Goal: Task Accomplishment & Management: Manage account settings

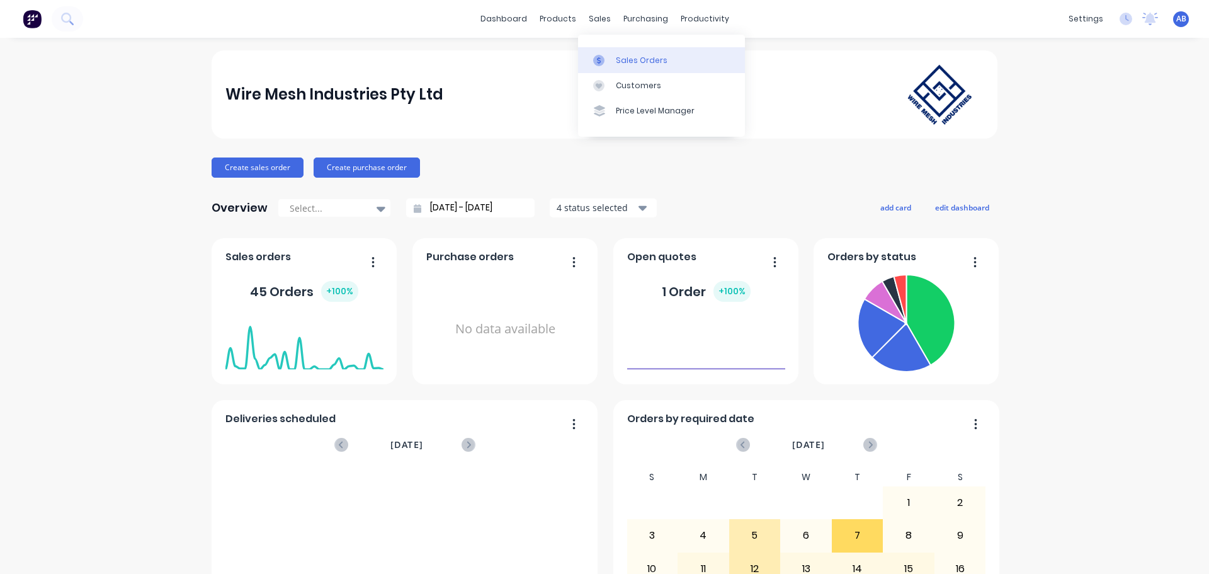
drag, startPoint x: 625, startPoint y: 64, endPoint x: 615, endPoint y: 69, distance: 10.4
click at [625, 64] on div "Sales Orders" at bounding box center [642, 60] width 52 height 11
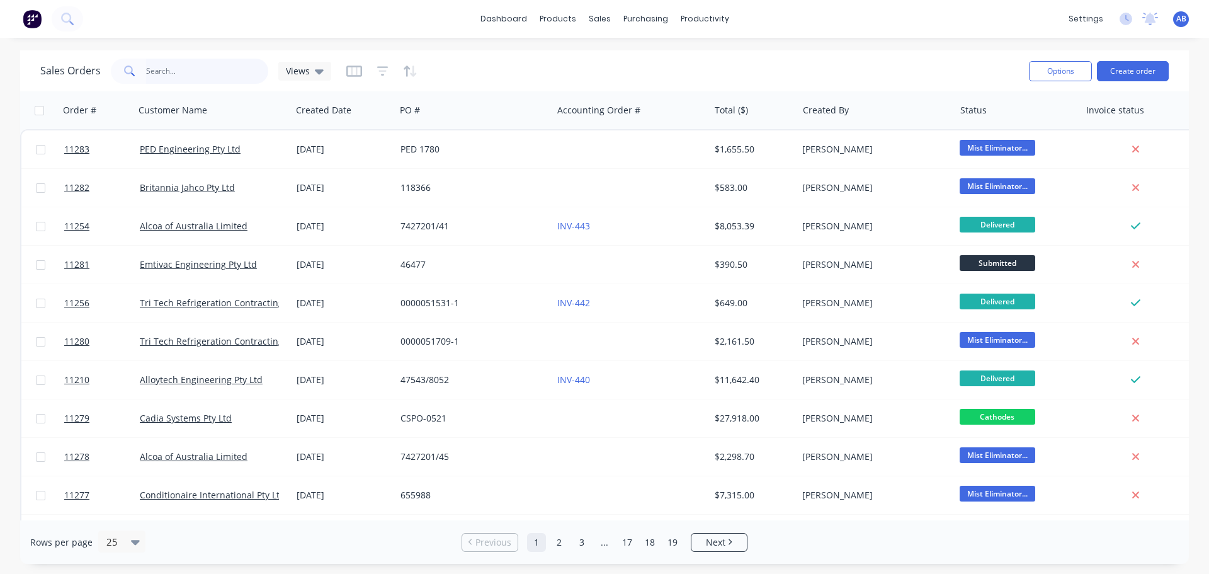
click at [179, 73] on input "text" at bounding box center [207, 71] width 123 height 25
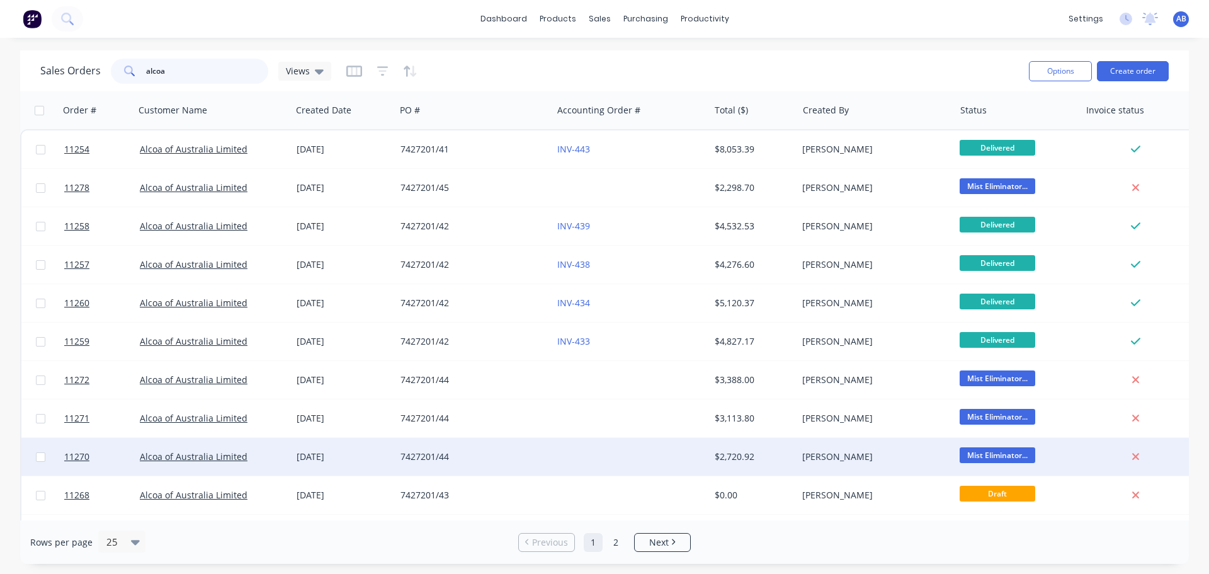
type input "alcoa"
click at [491, 456] on div "7427201/44" at bounding box center [471, 456] width 140 height 13
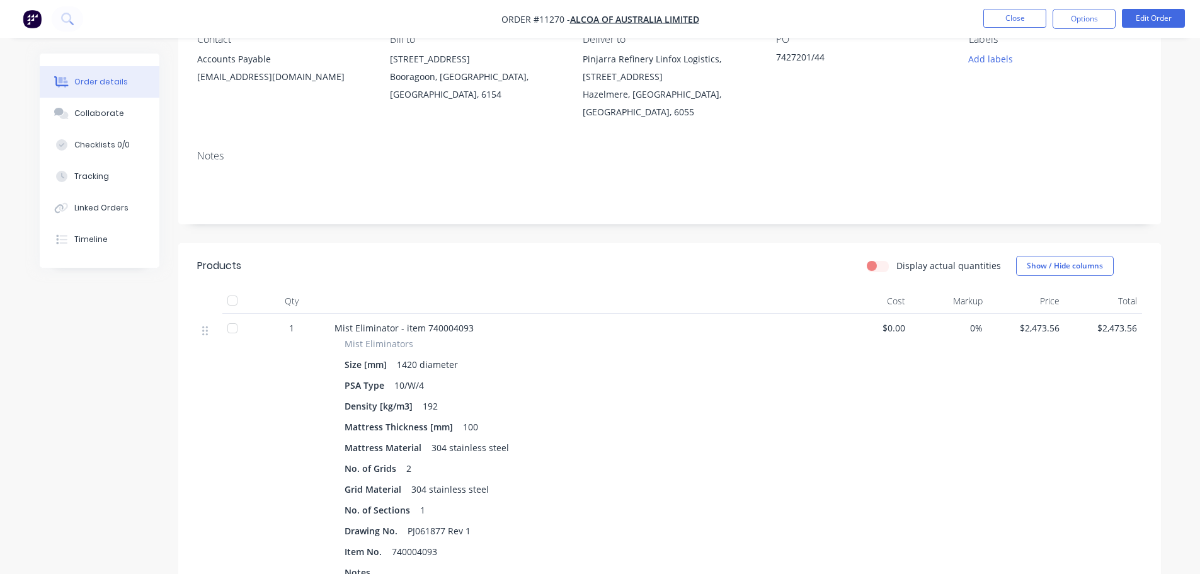
scroll to position [126, 0]
click at [99, 115] on div "Collaborate" at bounding box center [99, 113] width 50 height 11
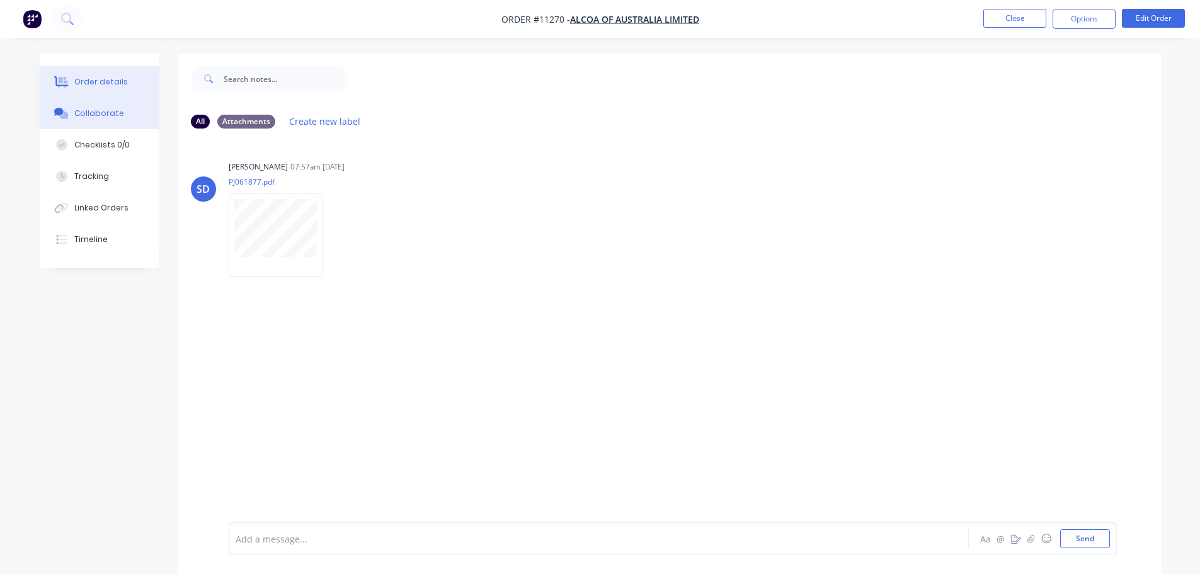
click at [88, 84] on div "Order details" at bounding box center [101, 81] width 54 height 11
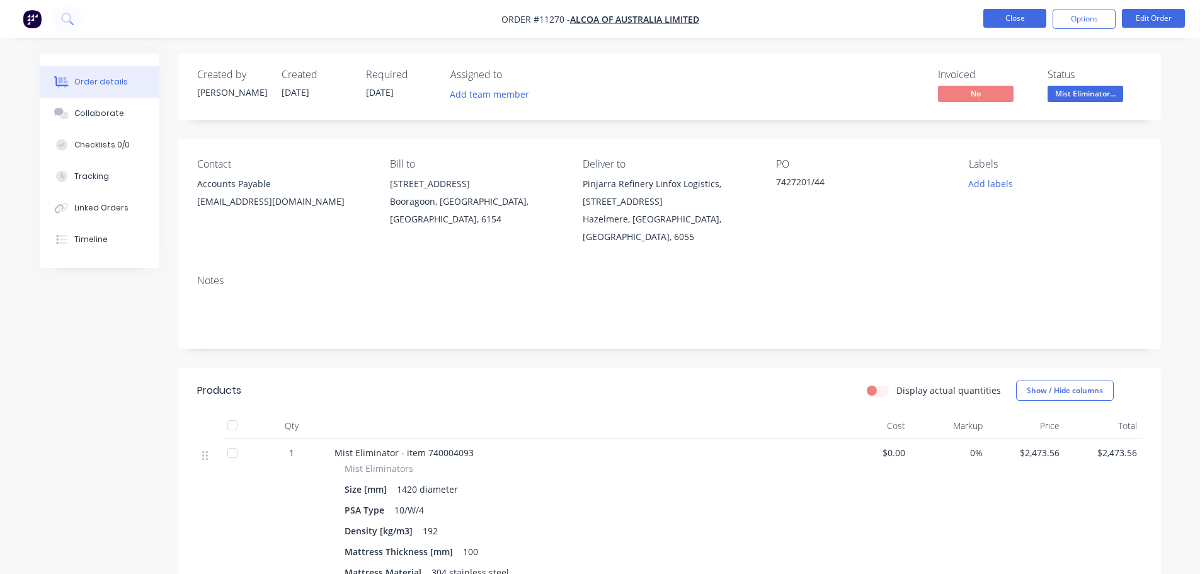
click at [1013, 21] on button "Close" at bounding box center [1014, 18] width 63 height 19
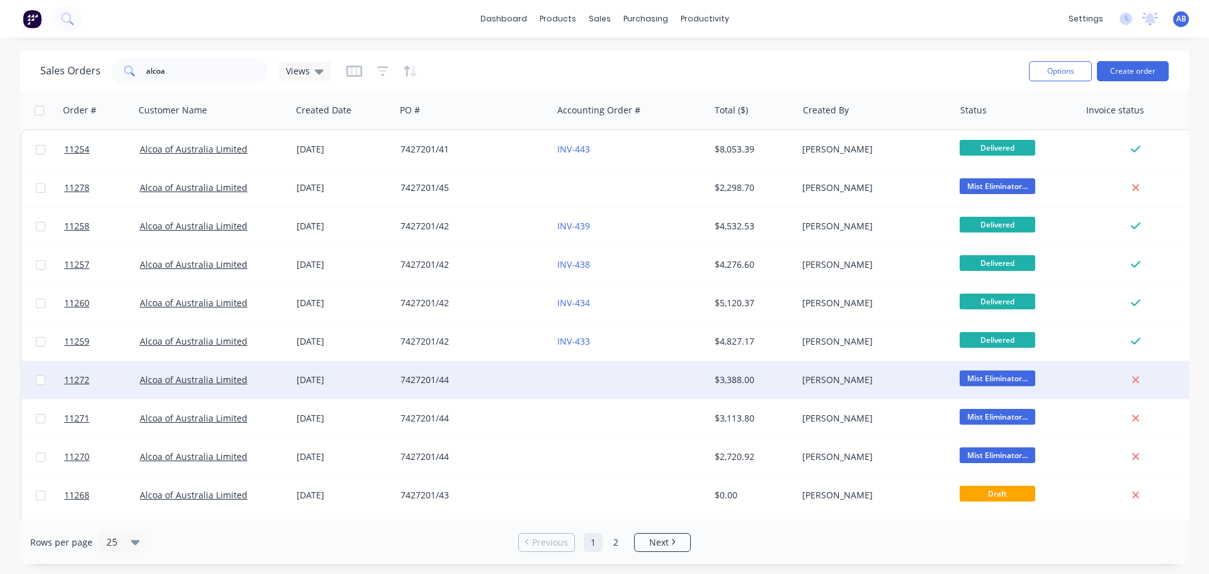
click at [502, 384] on div "7427201/44" at bounding box center [471, 380] width 140 height 13
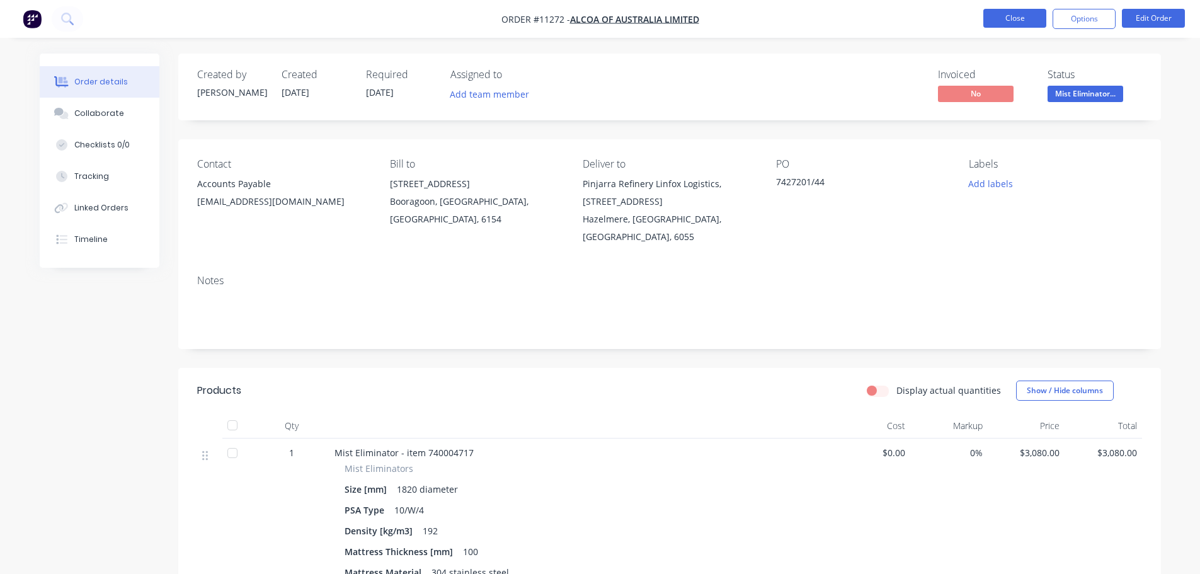
click at [1002, 19] on button "Close" at bounding box center [1014, 18] width 63 height 19
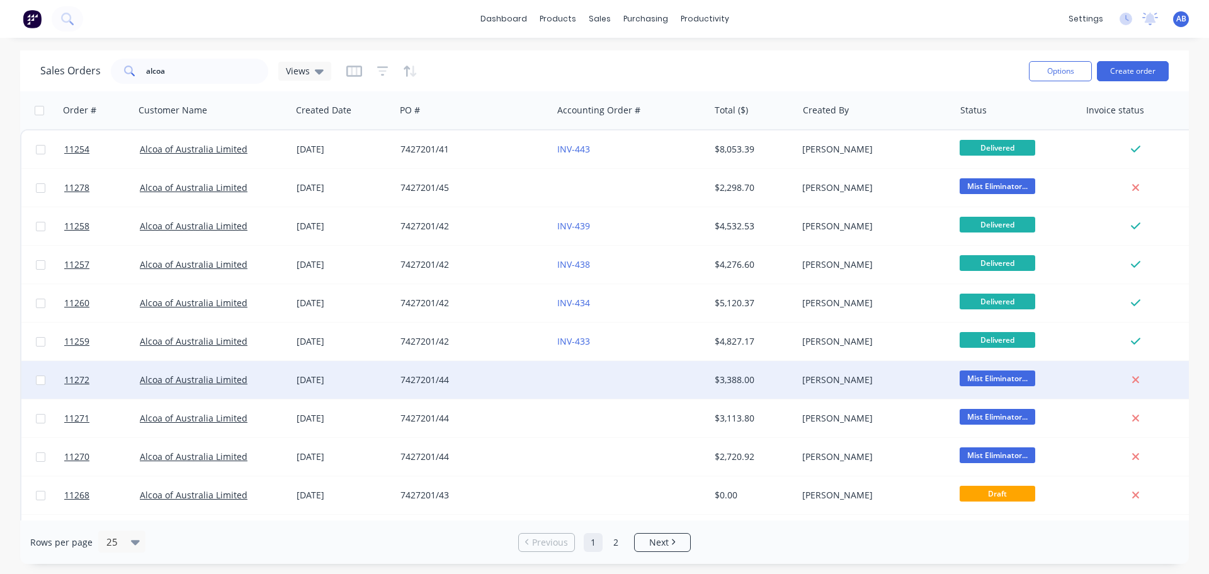
click at [532, 384] on div "7427201/44" at bounding box center [471, 380] width 140 height 13
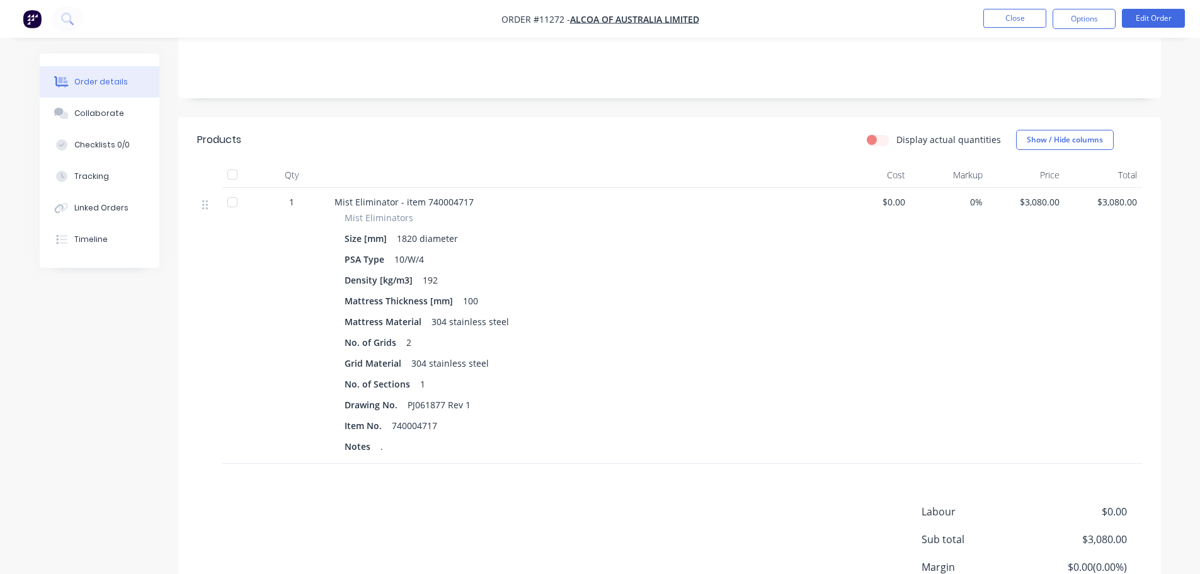
scroll to position [252, 0]
click at [1011, 21] on button "Close" at bounding box center [1014, 18] width 63 height 19
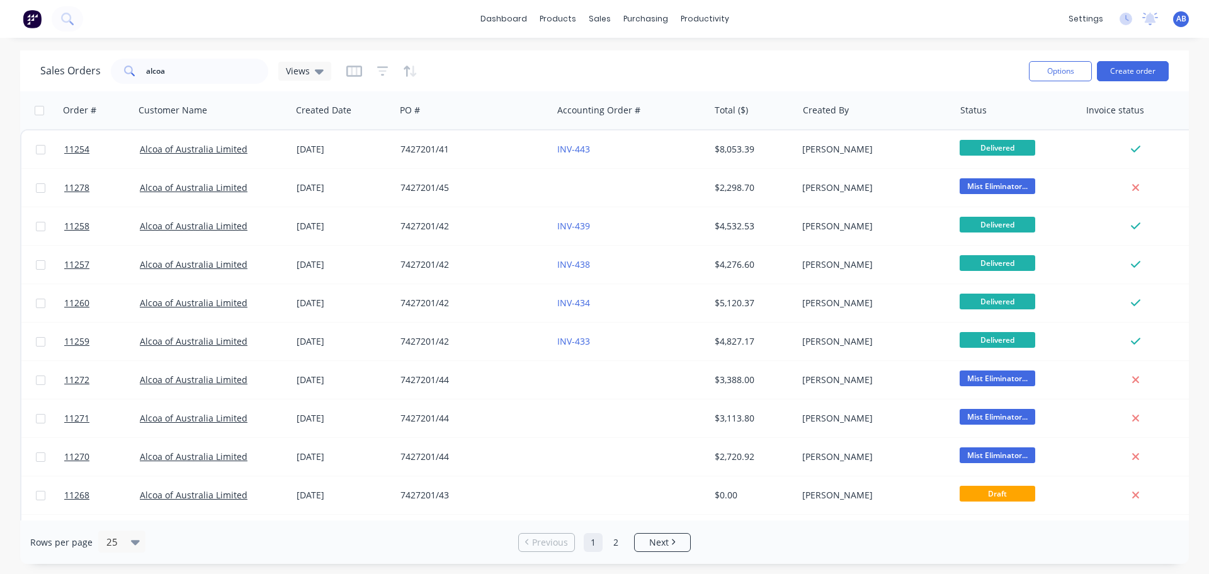
click at [33, 17] on img at bounding box center [32, 18] width 19 height 19
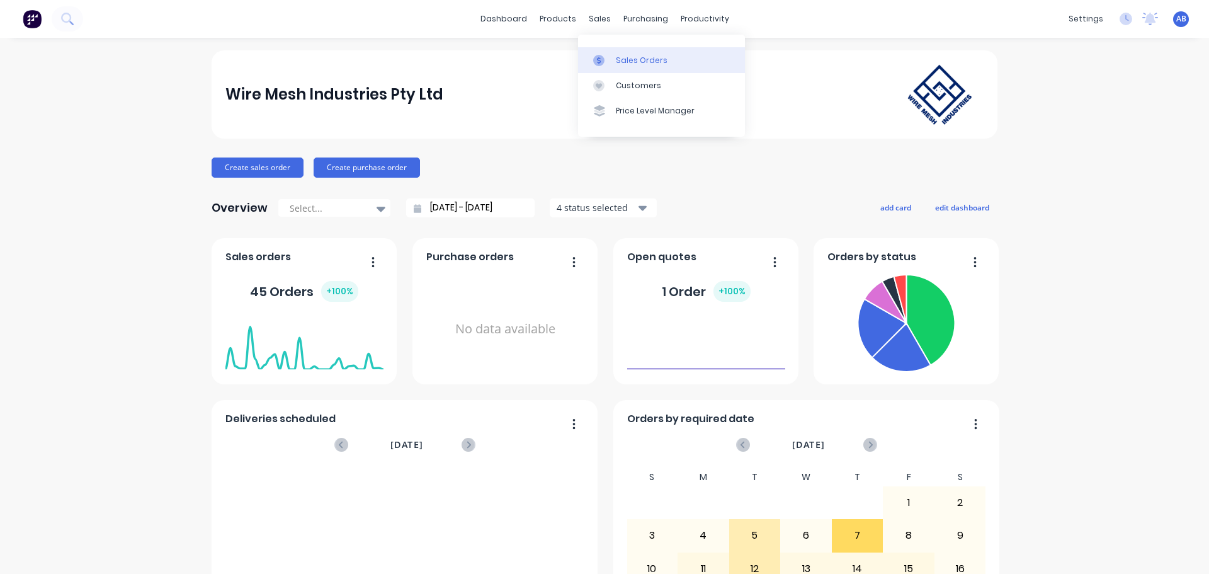
click at [617, 57] on div "Sales Orders" at bounding box center [642, 60] width 52 height 11
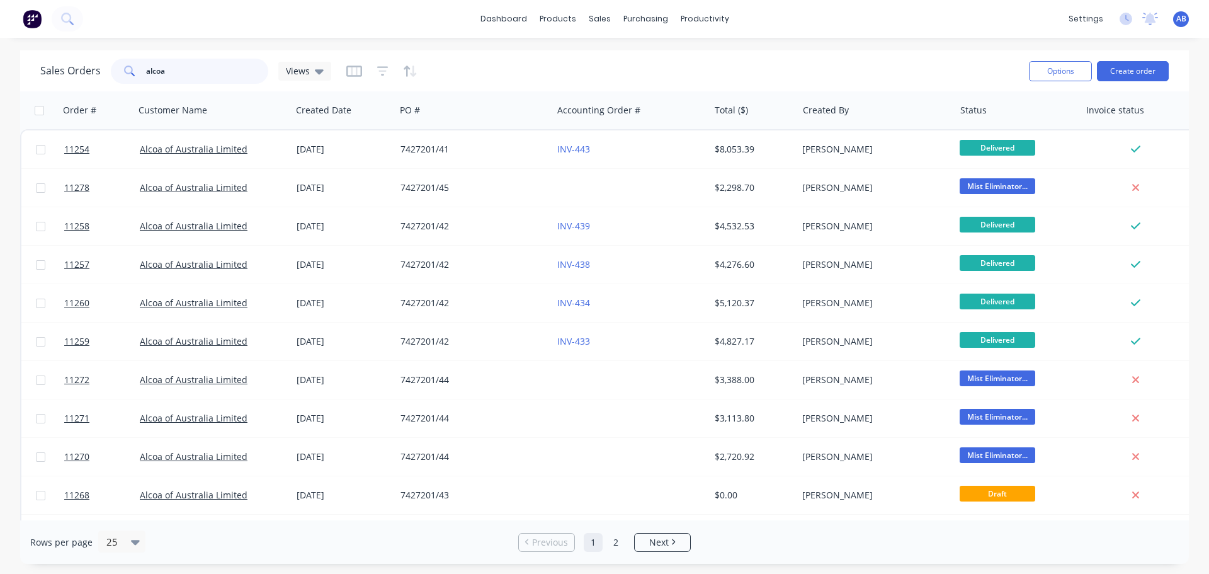
click at [187, 72] on input "alcoa" at bounding box center [207, 71] width 123 height 25
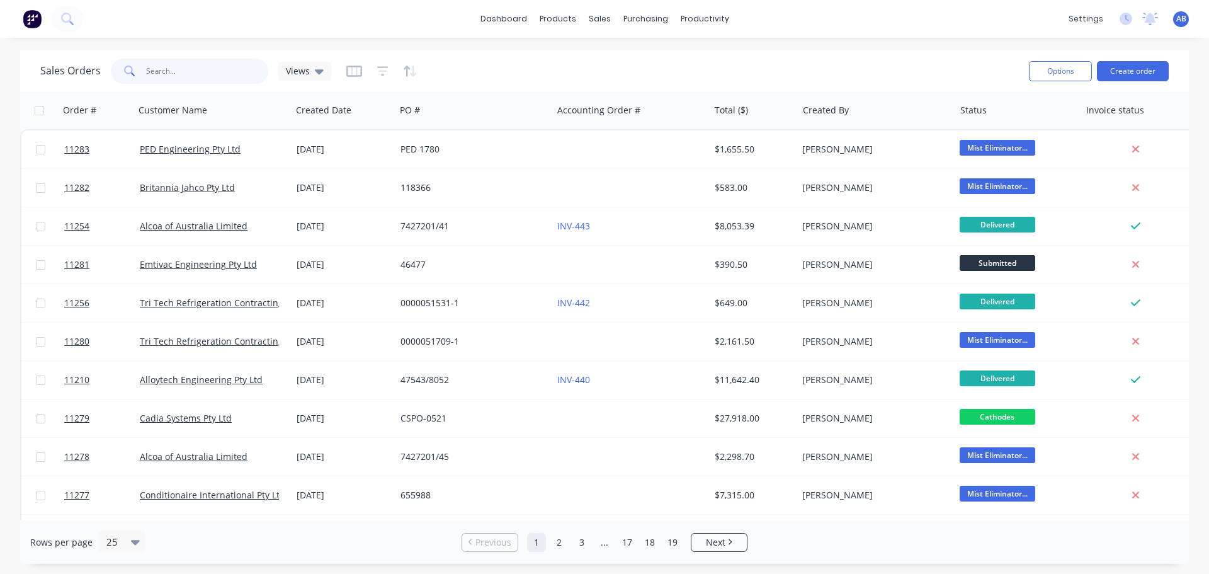
click at [169, 74] on input "text" at bounding box center [207, 71] width 123 height 25
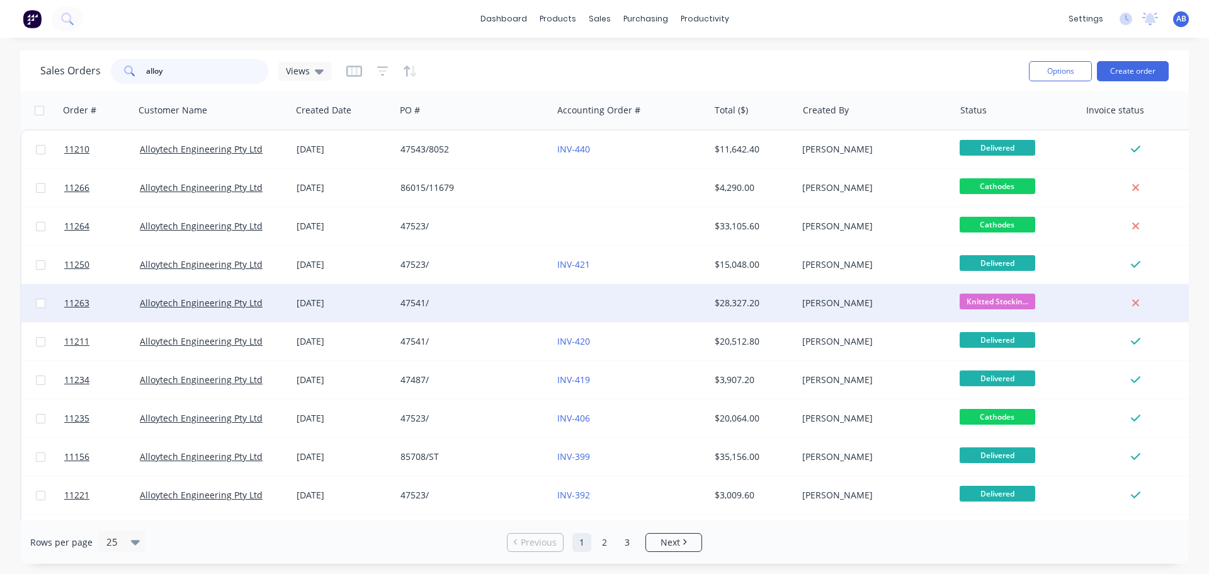
type input "alloy"
click at [467, 301] on div "47541/" at bounding box center [471, 303] width 140 height 13
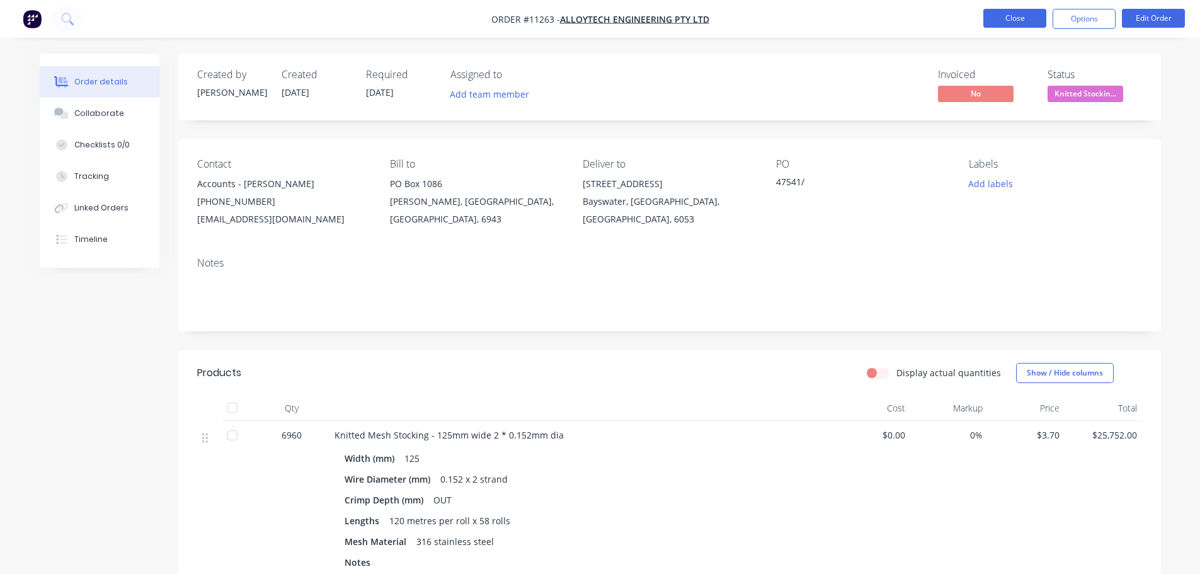
click at [1013, 15] on button "Close" at bounding box center [1014, 18] width 63 height 19
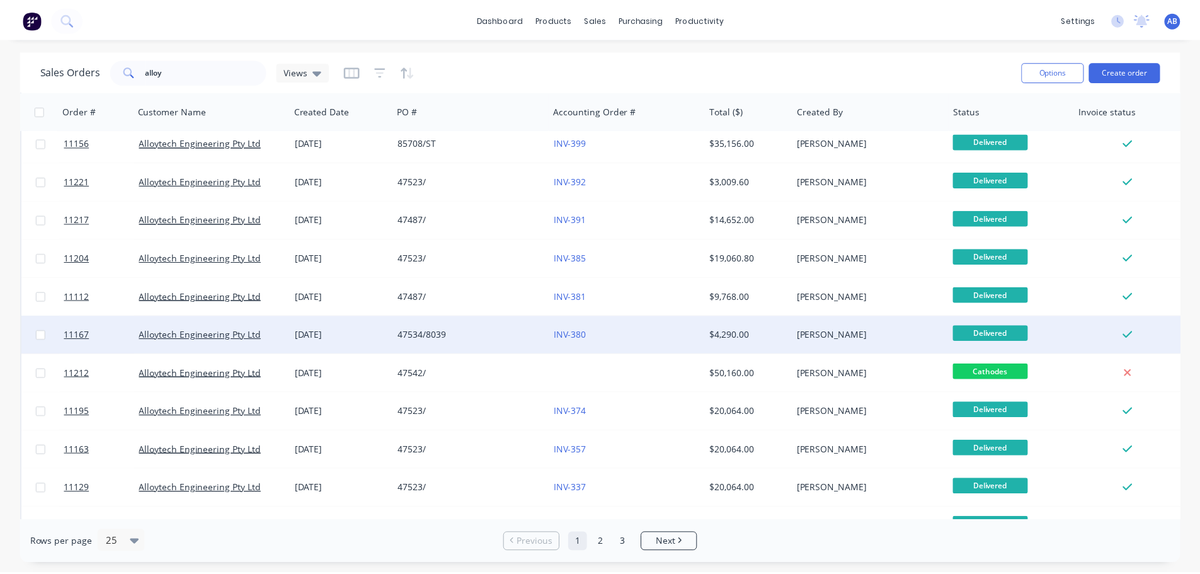
scroll to position [315, 0]
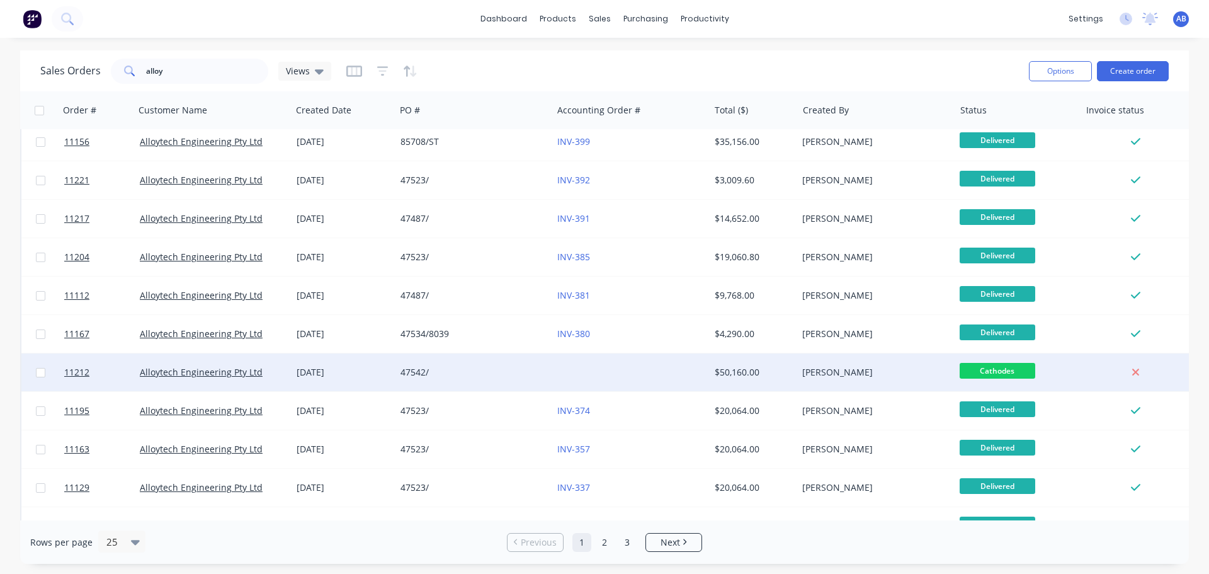
click at [491, 372] on div "47542/" at bounding box center [471, 372] width 140 height 13
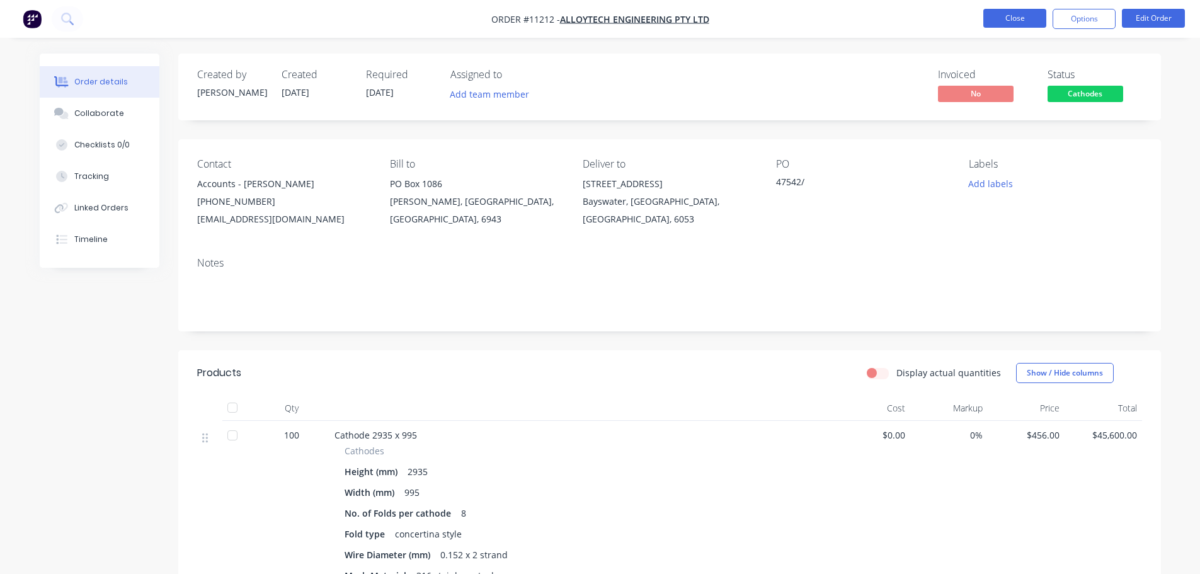
click at [1008, 11] on button "Close" at bounding box center [1014, 18] width 63 height 19
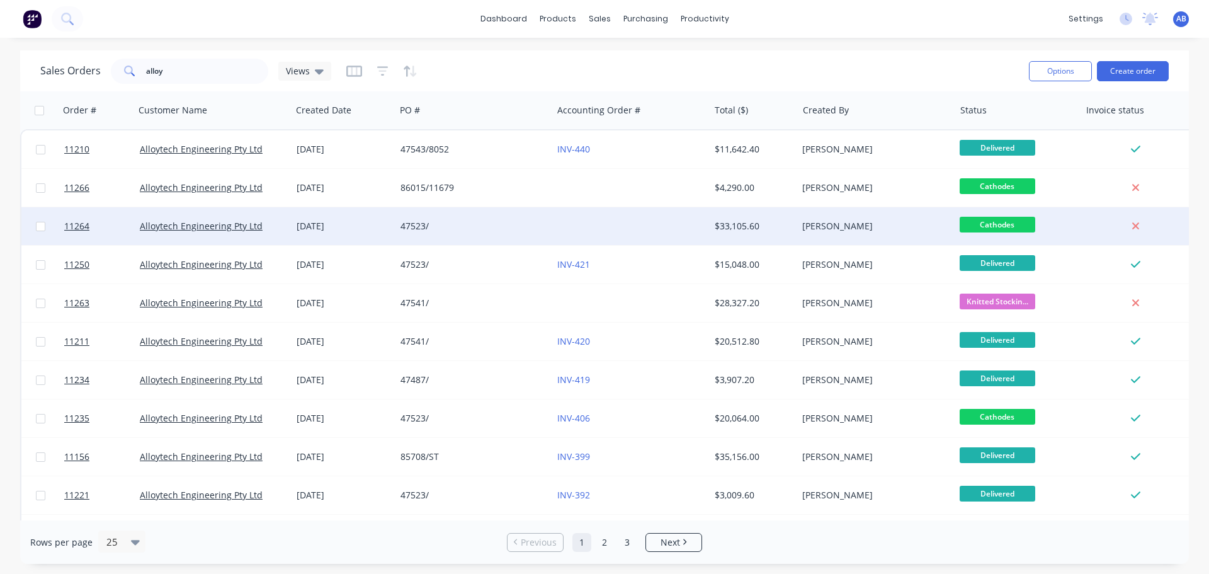
click at [498, 227] on div "47523/" at bounding box center [471, 226] width 140 height 13
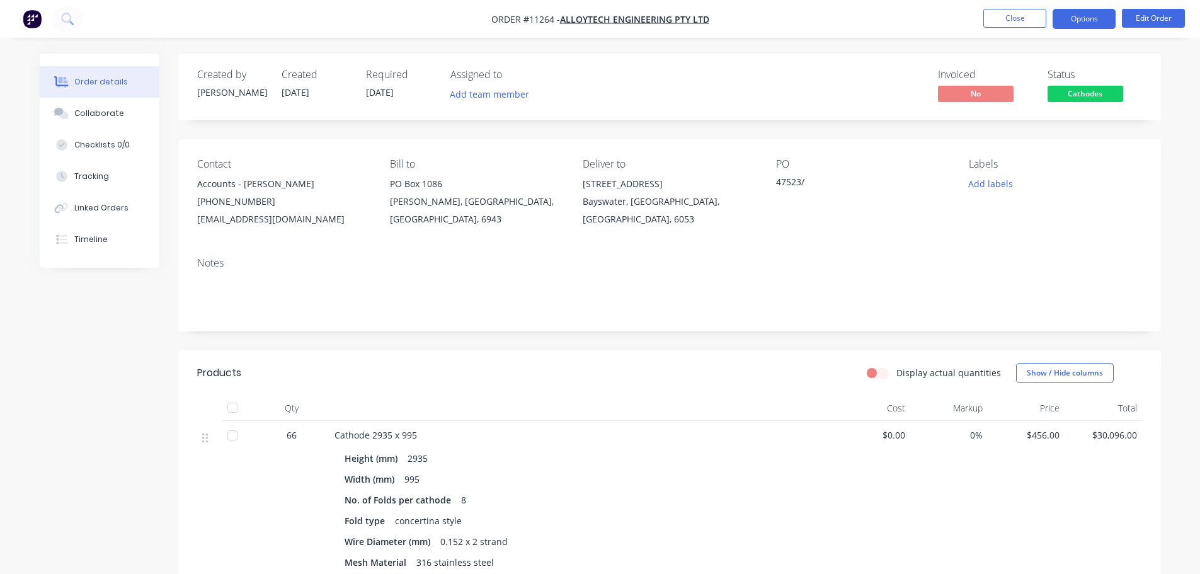
click at [1090, 20] on button "Options" at bounding box center [1084, 19] width 63 height 20
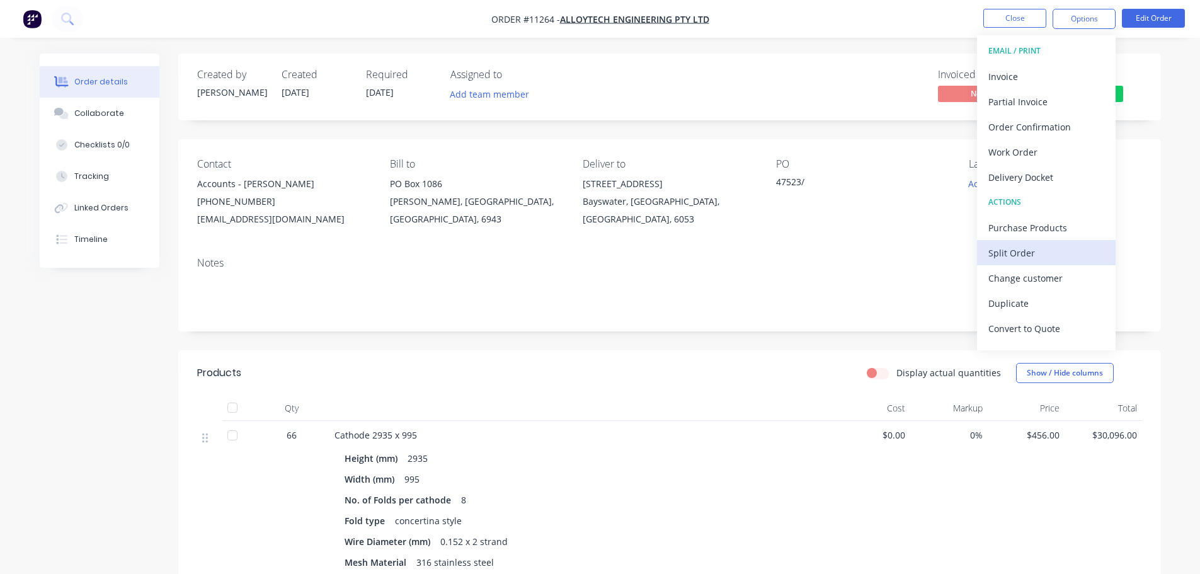
click at [1016, 250] on div "Split Order" at bounding box center [1046, 253] width 116 height 18
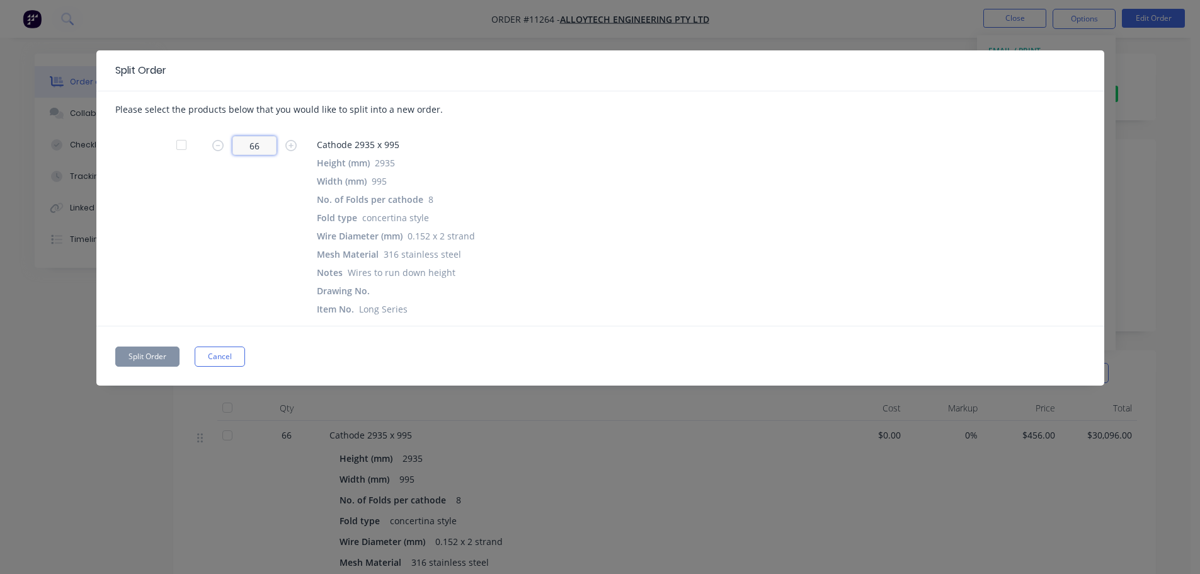
click at [270, 149] on input "66" at bounding box center [254, 145] width 44 height 19
type input "26"
click at [159, 352] on button "Split Order" at bounding box center [147, 356] width 64 height 20
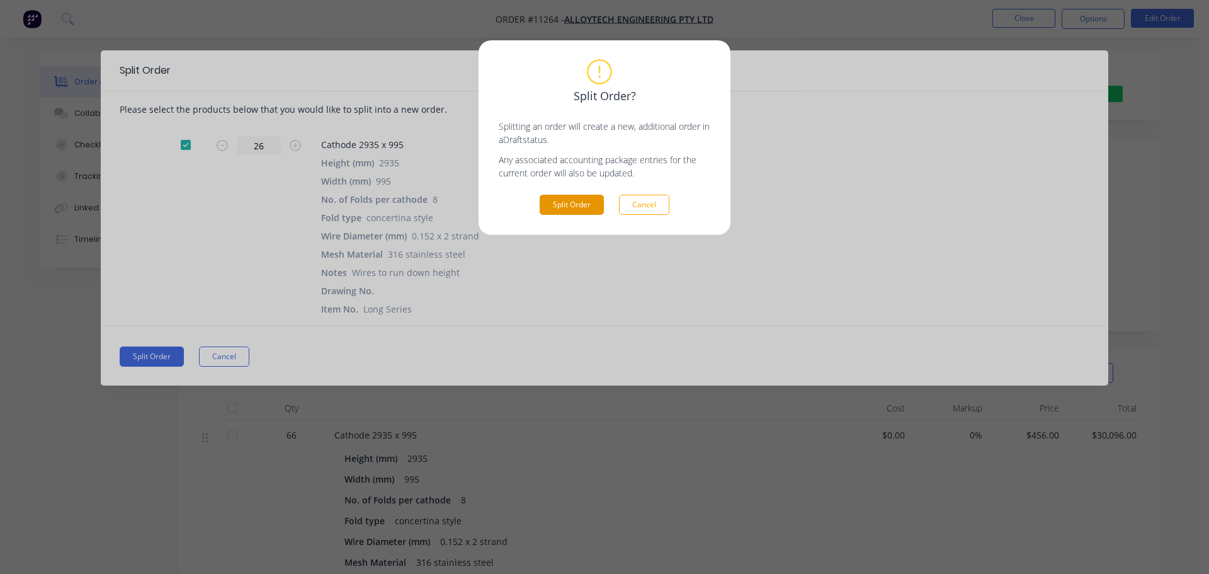
click at [562, 207] on button "Split Order" at bounding box center [572, 205] width 64 height 20
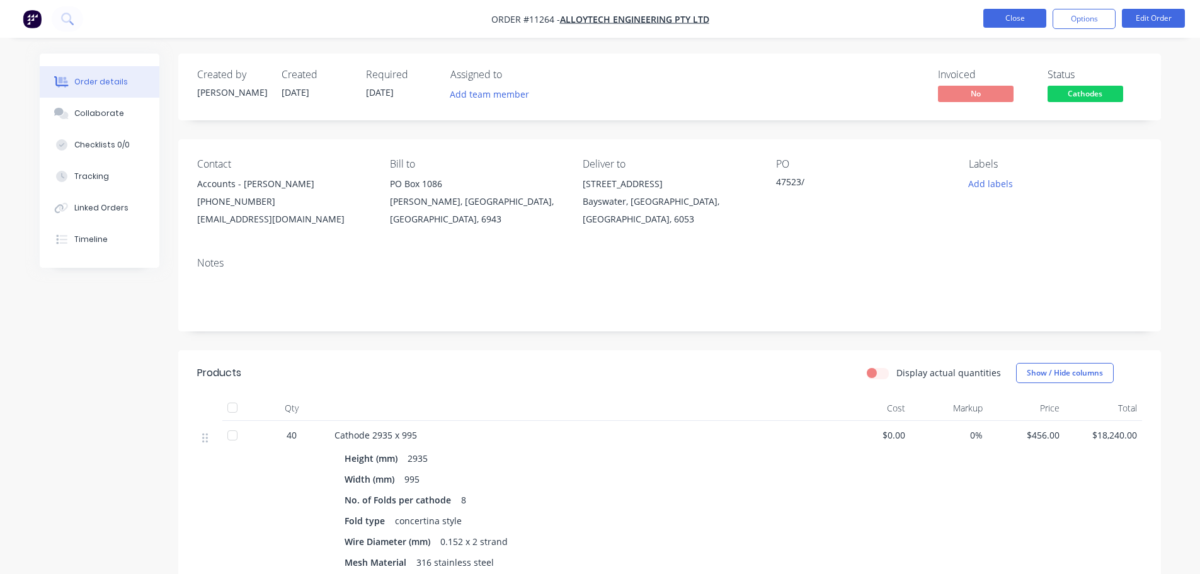
click at [1015, 21] on button "Close" at bounding box center [1014, 18] width 63 height 19
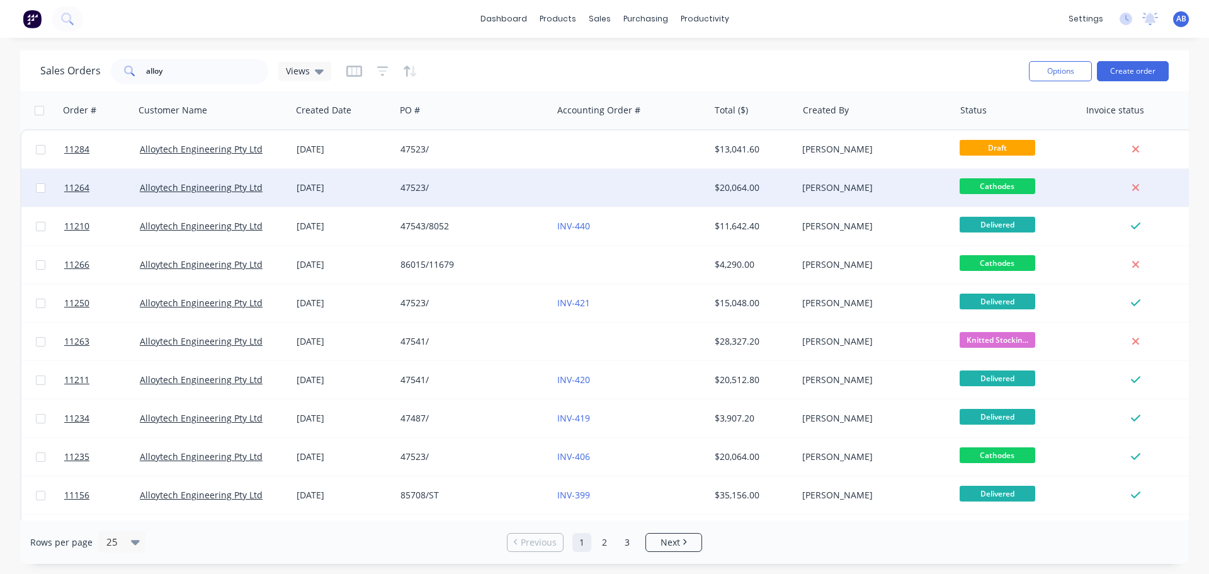
click at [532, 189] on div "47523/" at bounding box center [471, 187] width 140 height 13
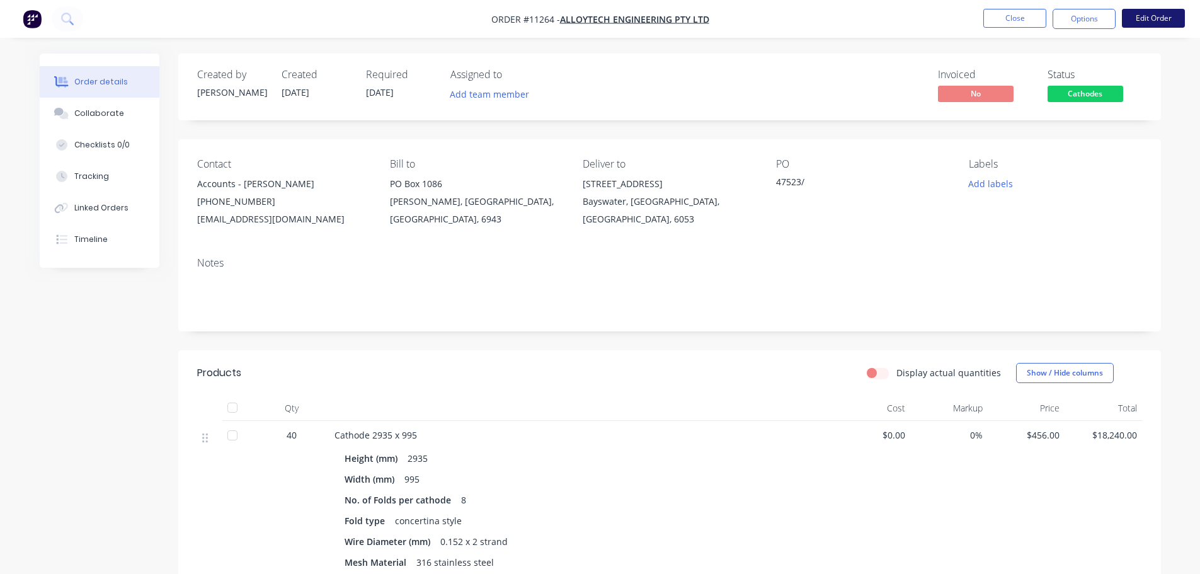
click at [1160, 14] on button "Edit Order" at bounding box center [1153, 18] width 63 height 19
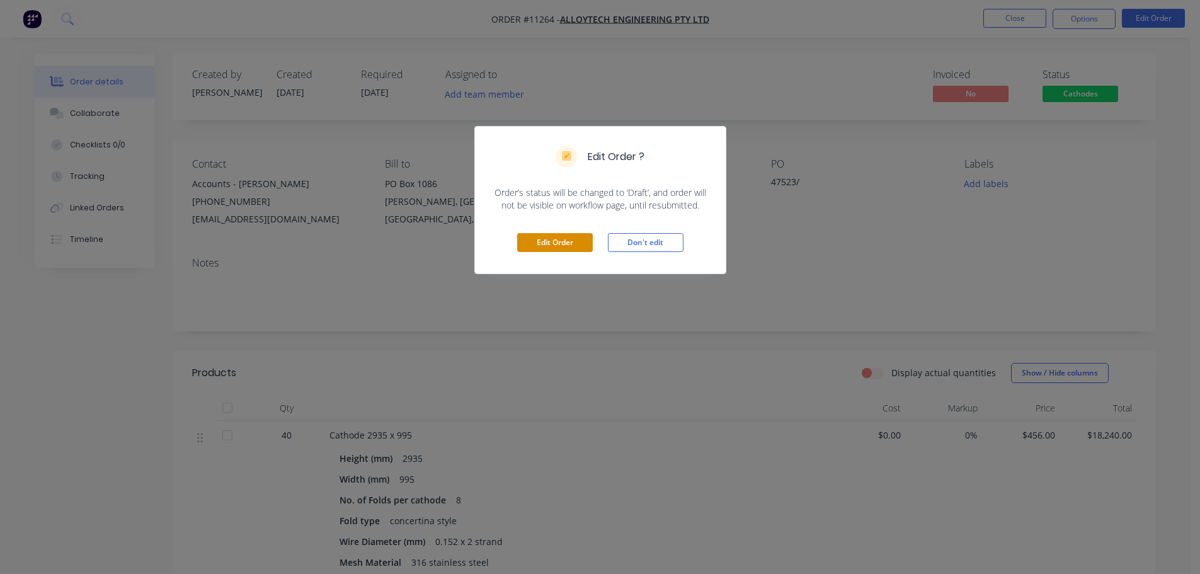
click at [559, 241] on button "Edit Order" at bounding box center [555, 242] width 76 height 19
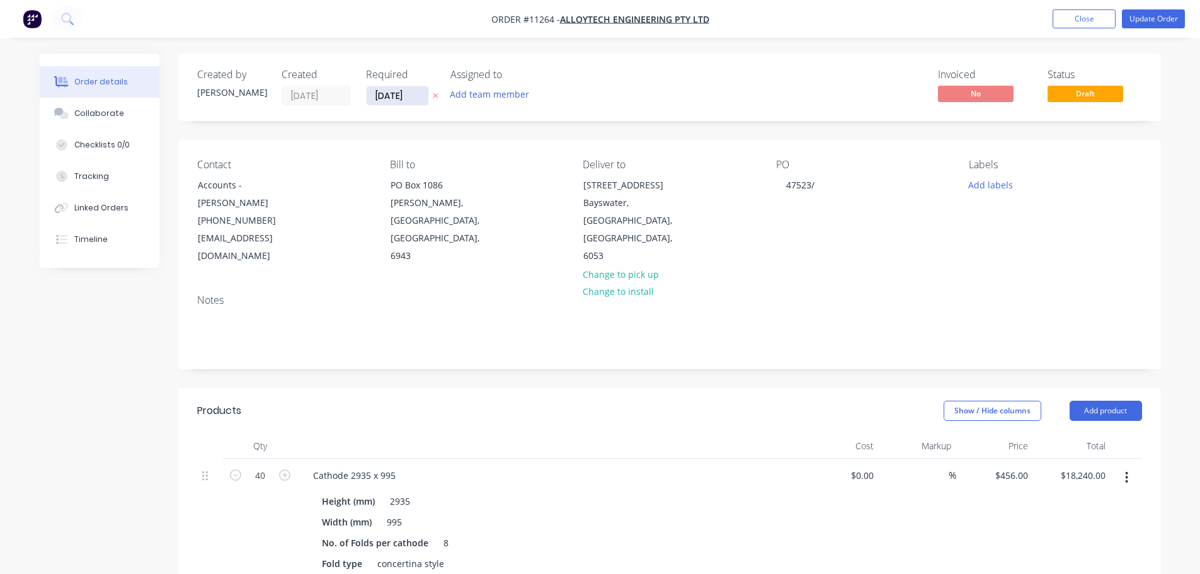
click at [402, 94] on input "[DATE]" at bounding box center [398, 95] width 62 height 19
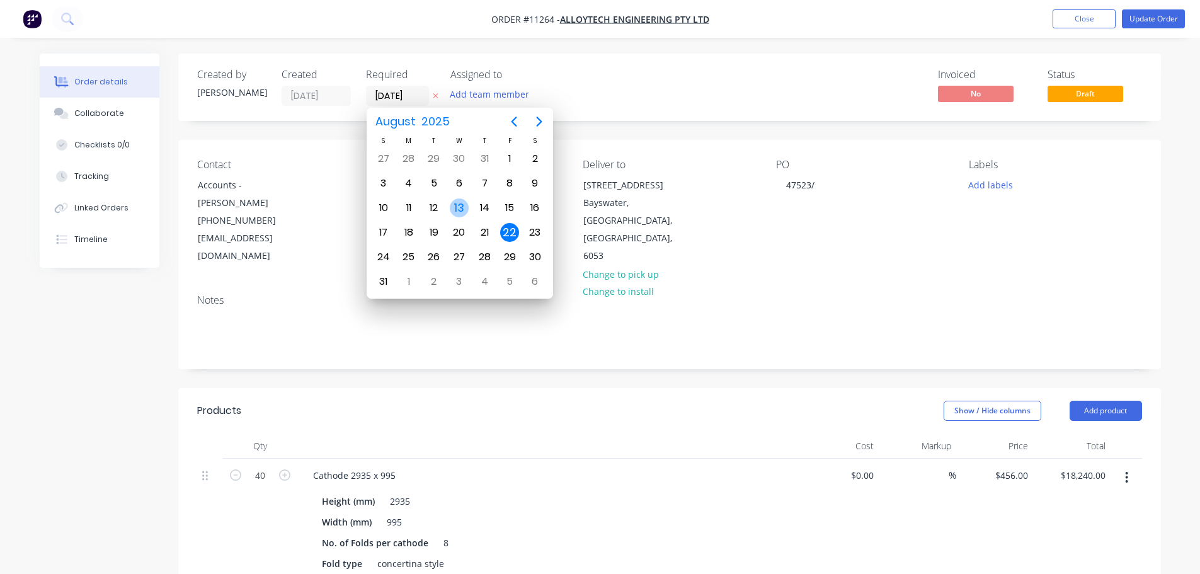
click at [454, 210] on div "13" at bounding box center [459, 207] width 19 height 19
type input "[DATE]"
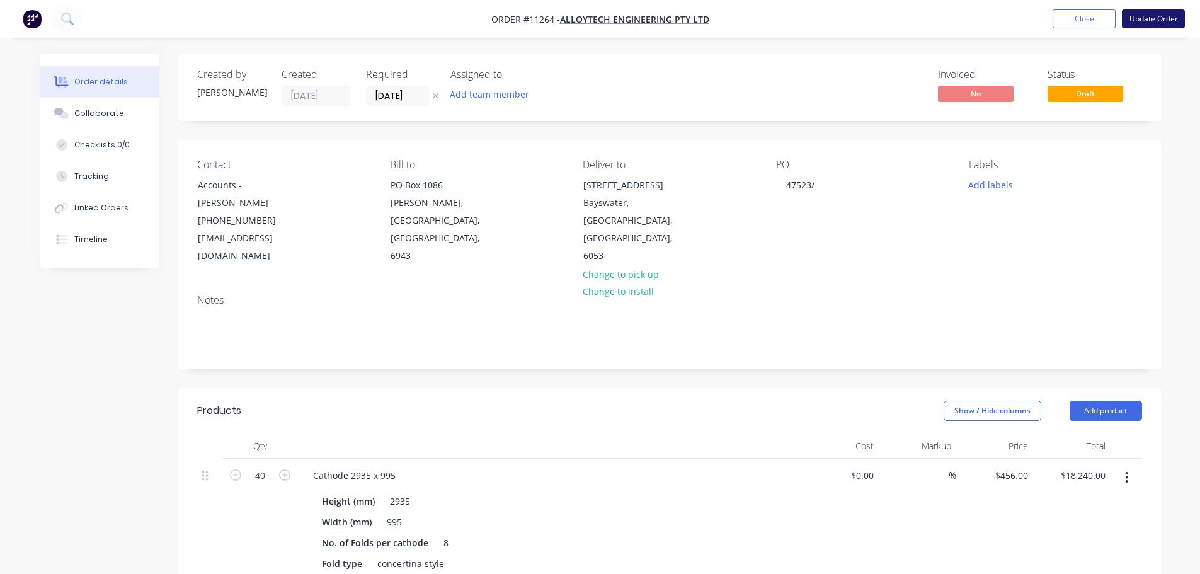
click at [1153, 18] on button "Update Order" at bounding box center [1153, 18] width 63 height 19
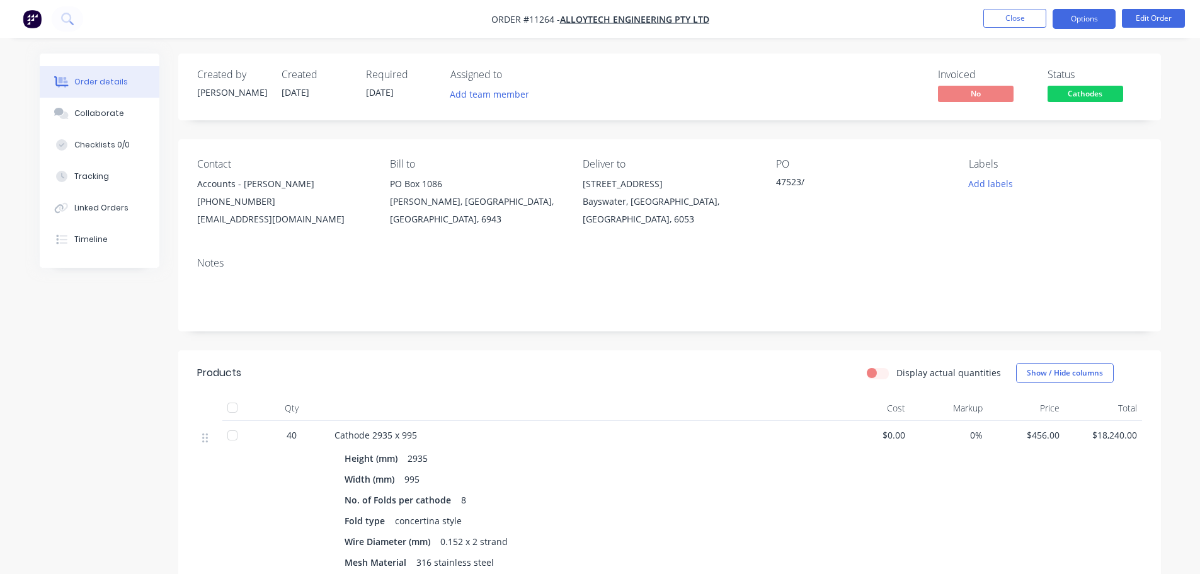
click at [1082, 20] on button "Options" at bounding box center [1084, 19] width 63 height 20
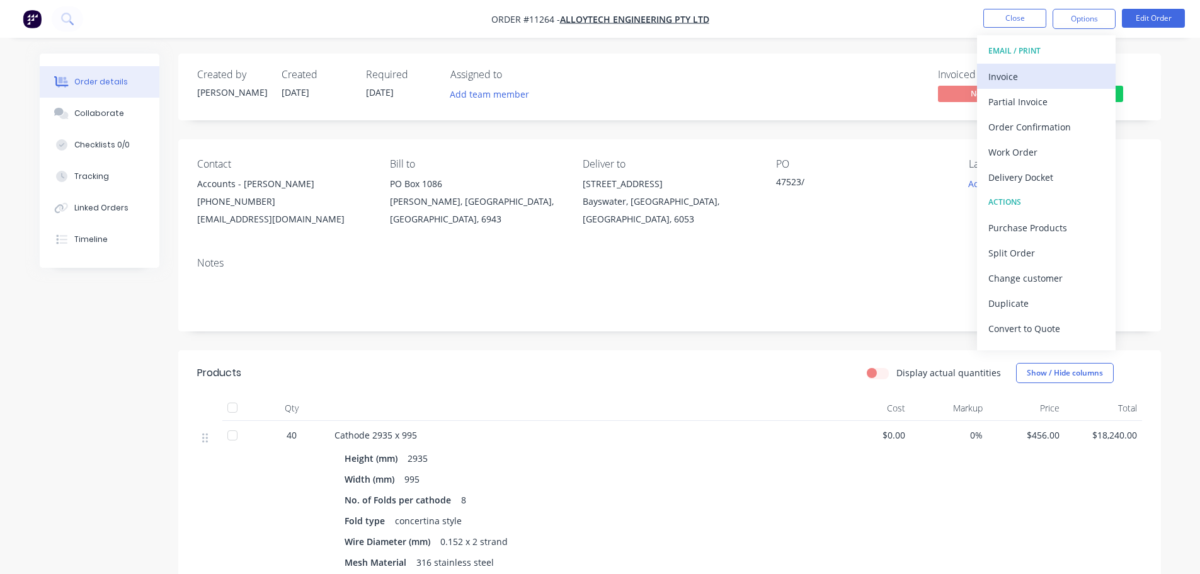
click at [1016, 70] on div "Invoice" at bounding box center [1046, 76] width 116 height 18
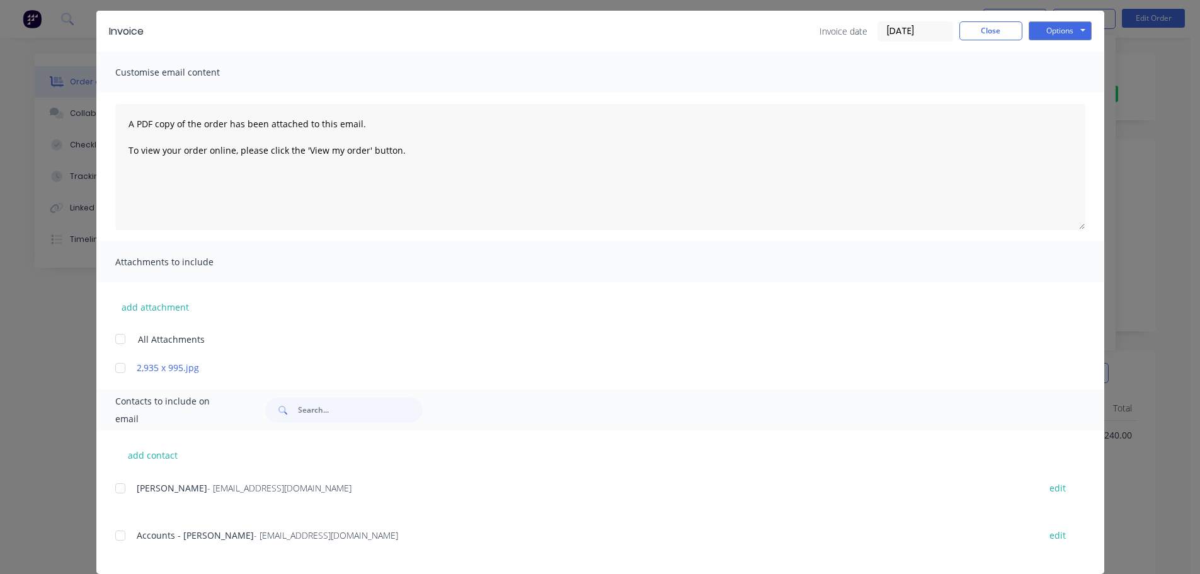
scroll to position [57, 0]
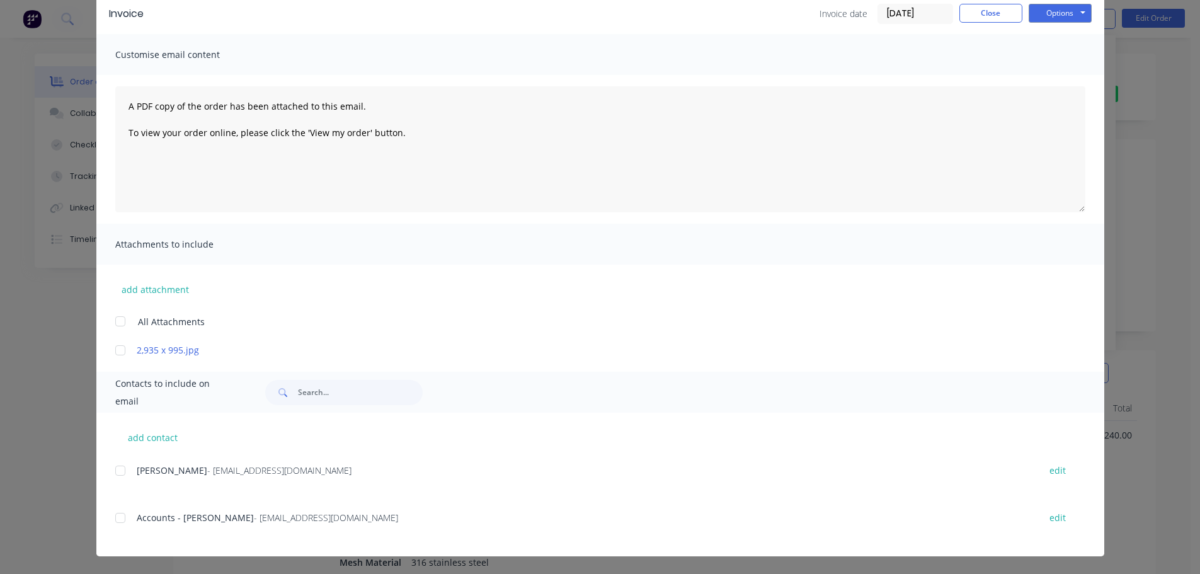
click at [115, 522] on div at bounding box center [120, 517] width 25 height 25
click at [1051, 13] on button "Options" at bounding box center [1060, 13] width 63 height 19
click at [1051, 75] on button "Email" at bounding box center [1069, 77] width 81 height 21
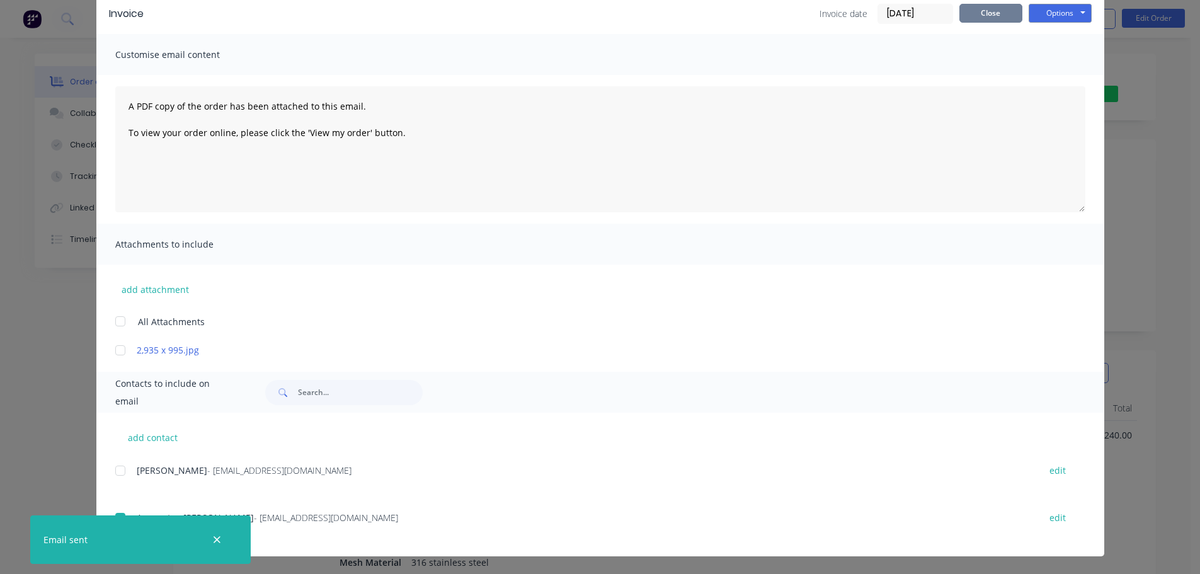
click at [998, 12] on button "Close" at bounding box center [990, 13] width 63 height 19
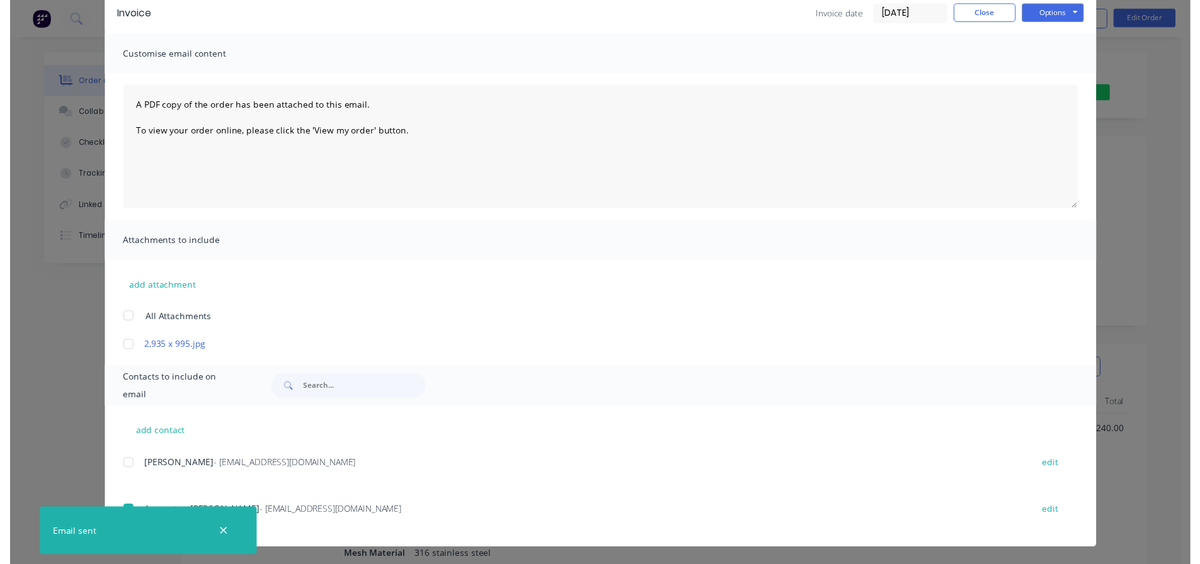
scroll to position [0, 0]
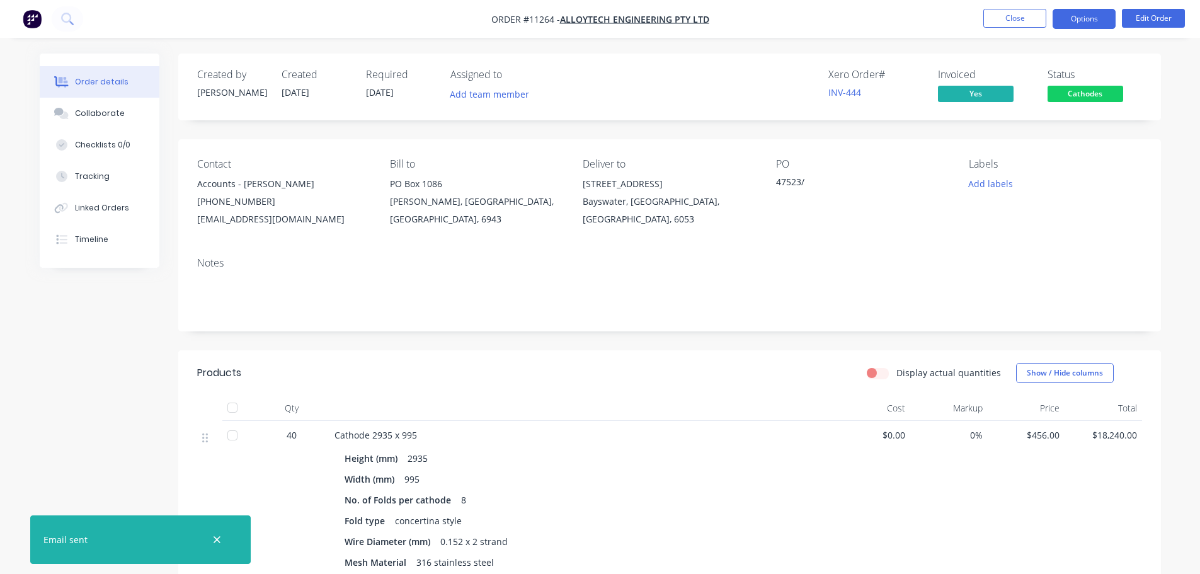
click at [1075, 25] on button "Options" at bounding box center [1084, 19] width 63 height 20
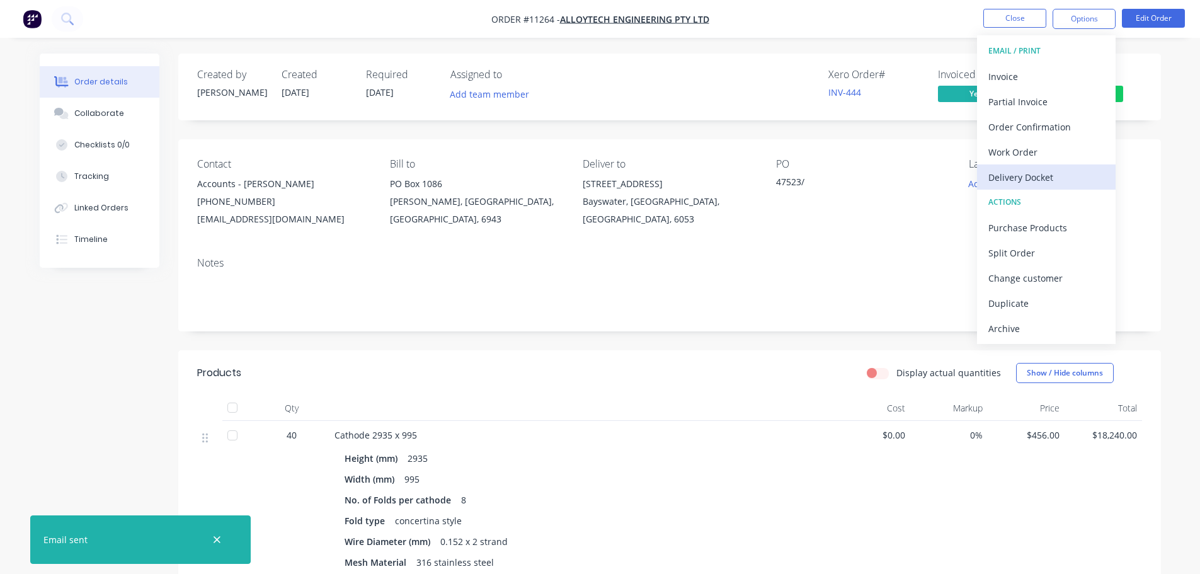
click at [1022, 174] on div "Delivery Docket" at bounding box center [1046, 177] width 116 height 18
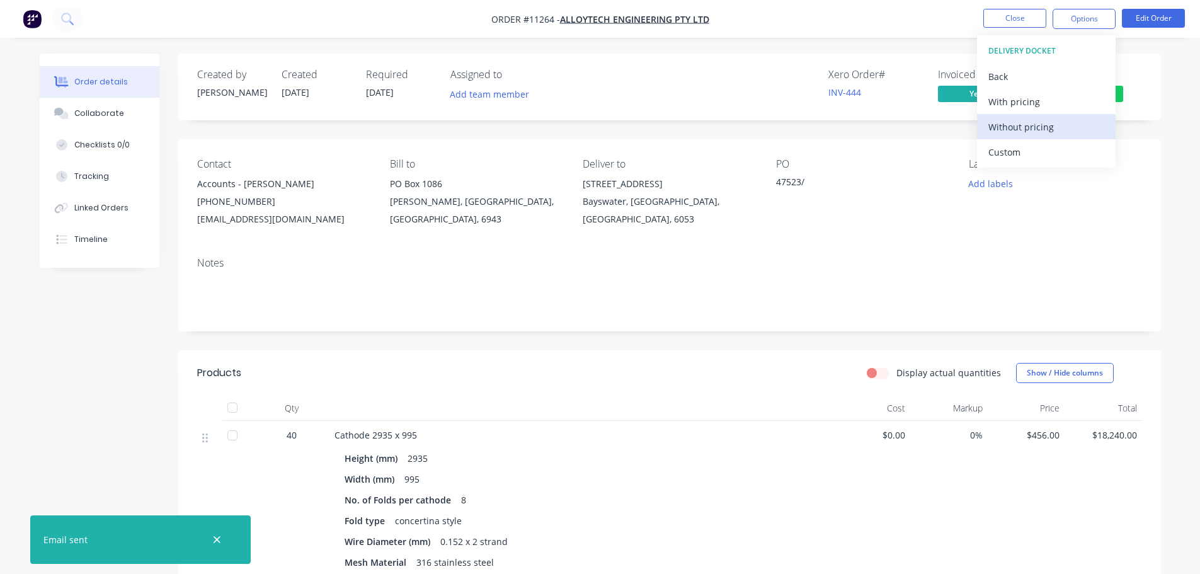
click at [1030, 127] on div "Without pricing" at bounding box center [1046, 127] width 116 height 18
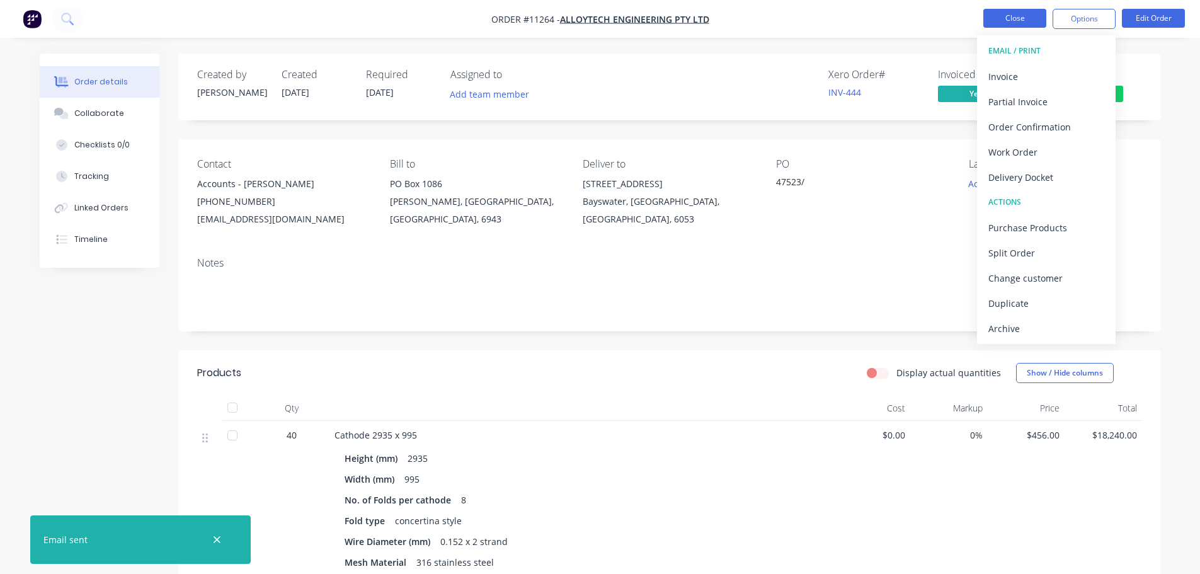
click at [1009, 20] on button "Close" at bounding box center [1014, 18] width 63 height 19
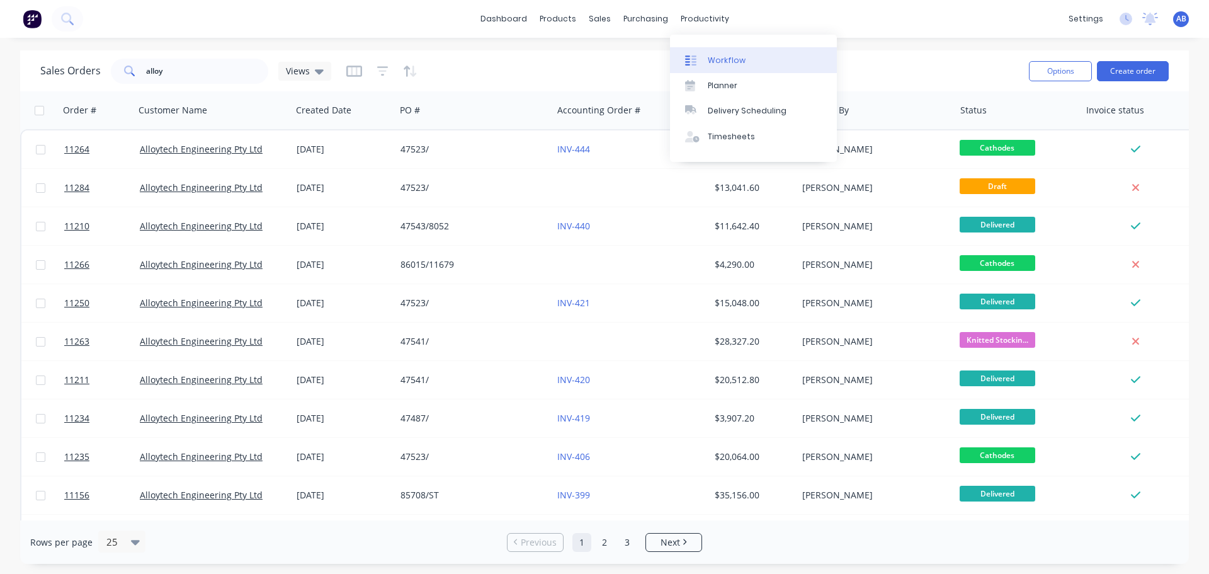
click at [724, 59] on div "Workflow" at bounding box center [727, 60] width 38 height 11
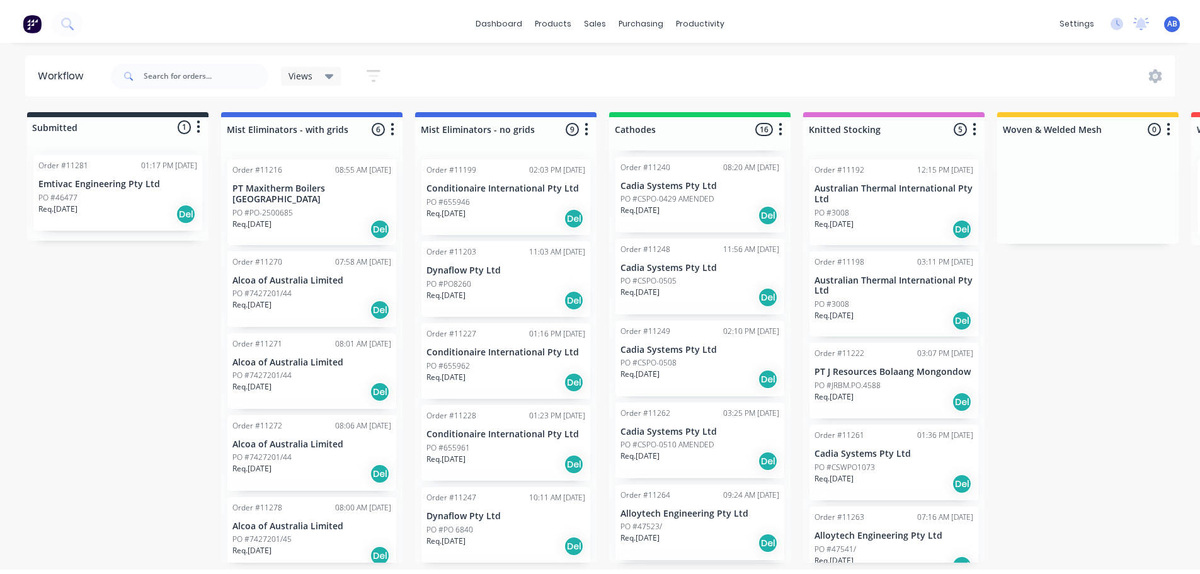
scroll to position [567, 0]
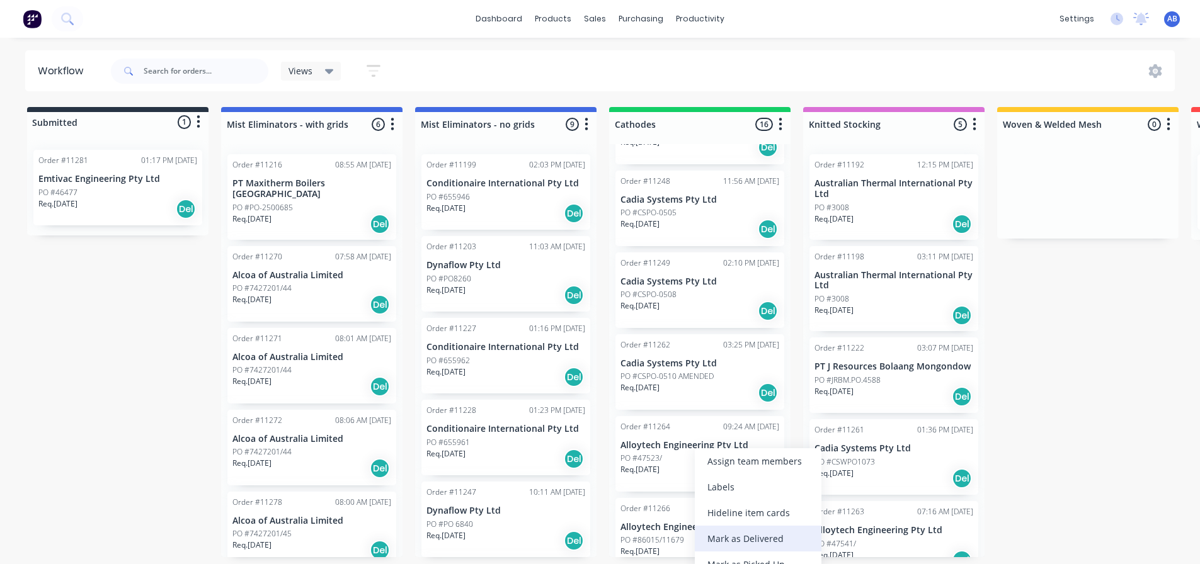
click at [742, 537] on div "Mark as Delivered" at bounding box center [758, 539] width 127 height 26
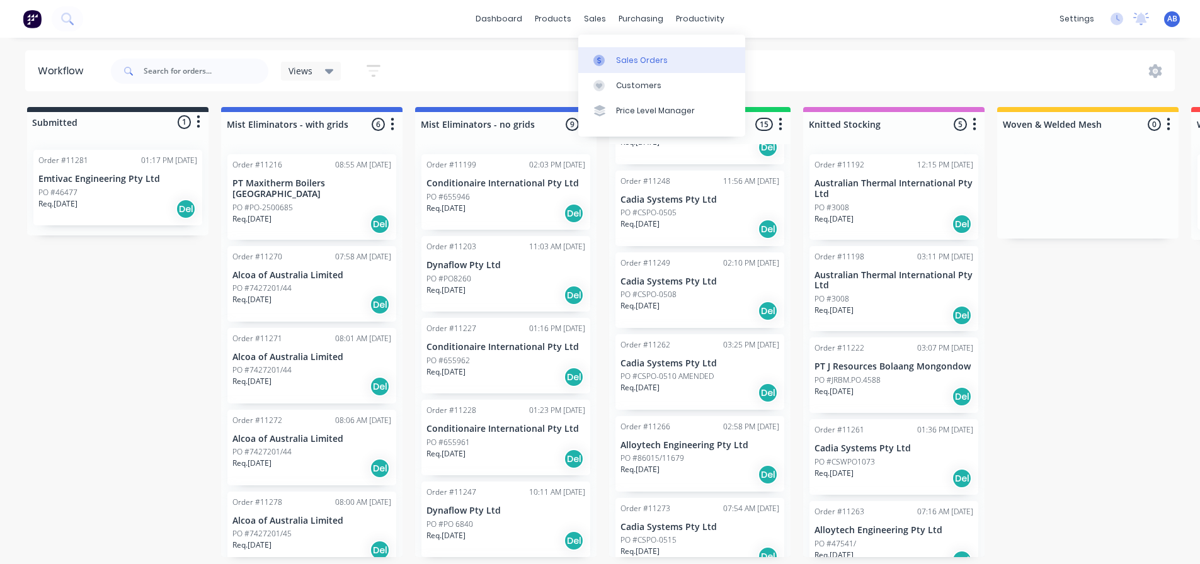
click at [628, 55] on div "Sales Orders" at bounding box center [642, 60] width 52 height 11
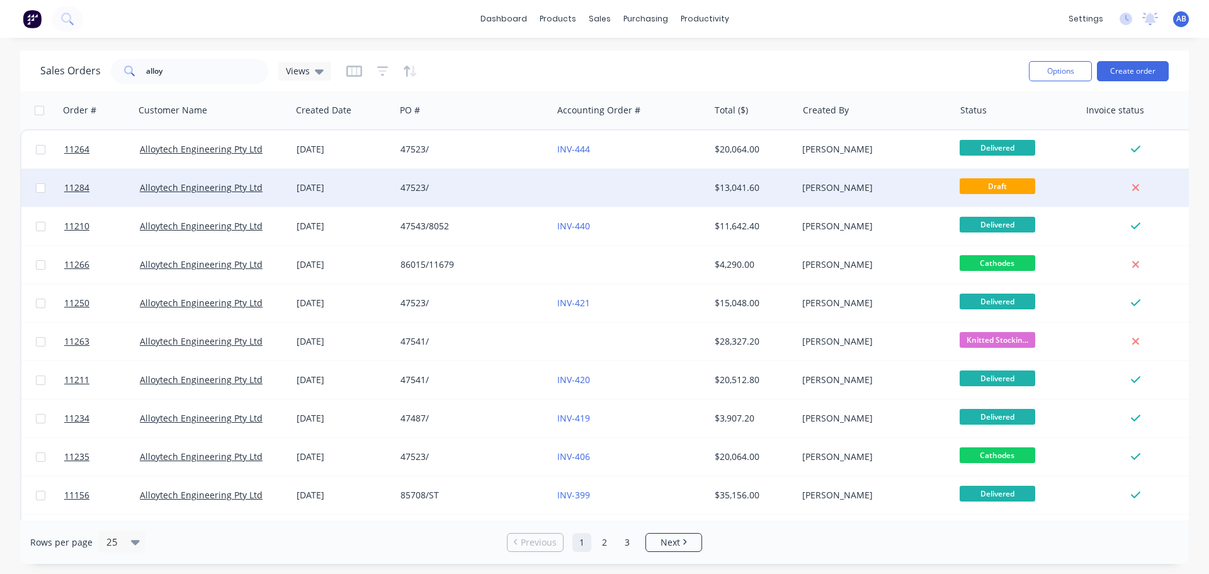
click at [573, 185] on div at bounding box center [630, 188] width 157 height 38
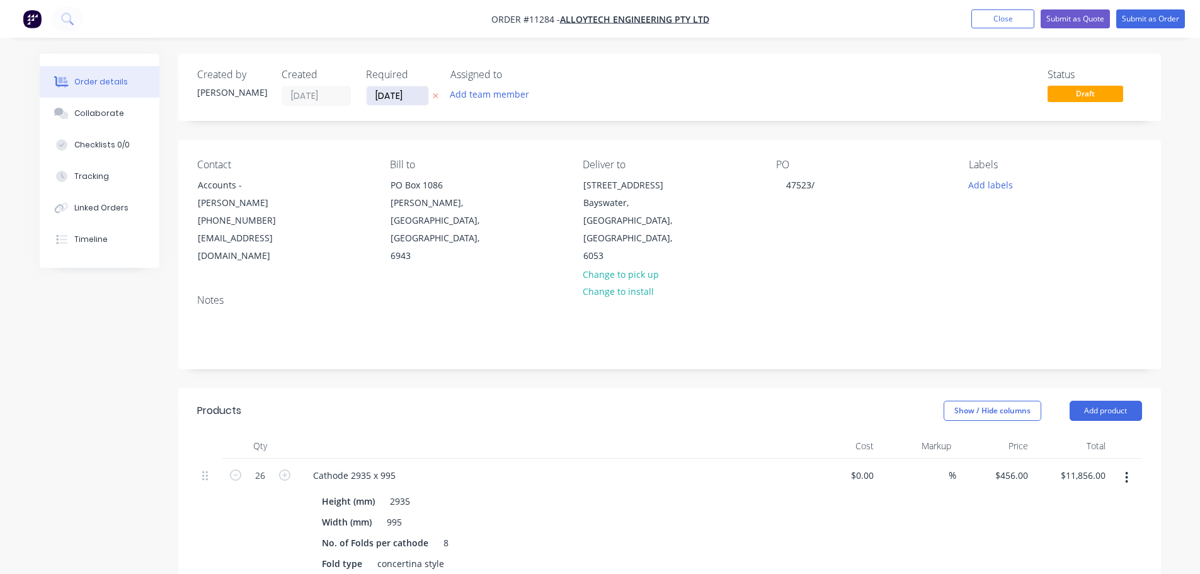
click at [415, 91] on input "[DATE]" at bounding box center [398, 95] width 62 height 19
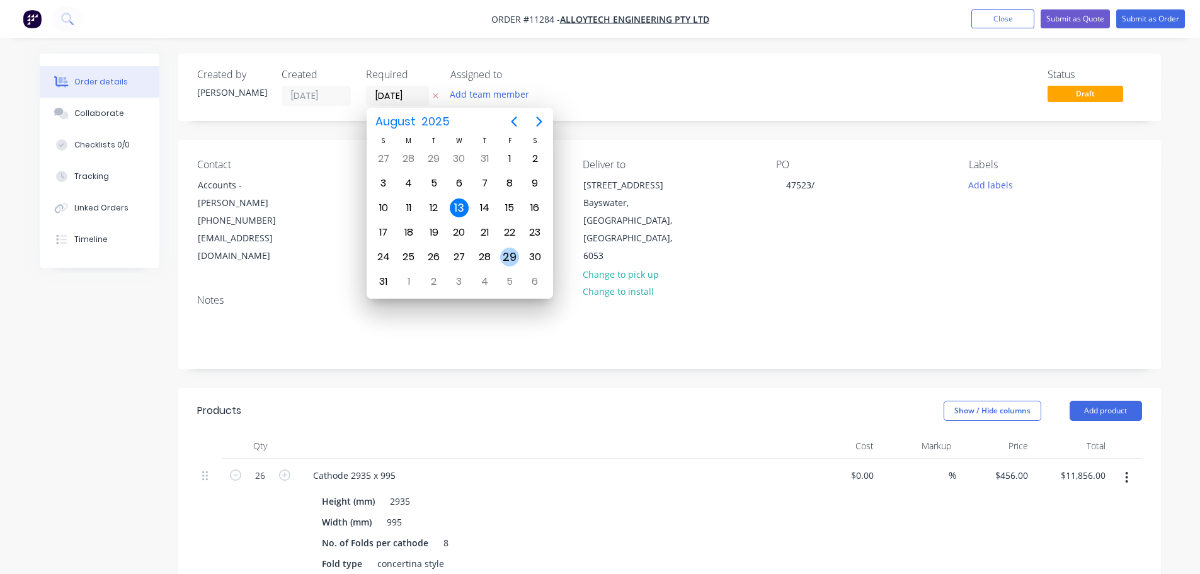
click at [509, 259] on div "29" at bounding box center [509, 257] width 19 height 19
type input "[DATE]"
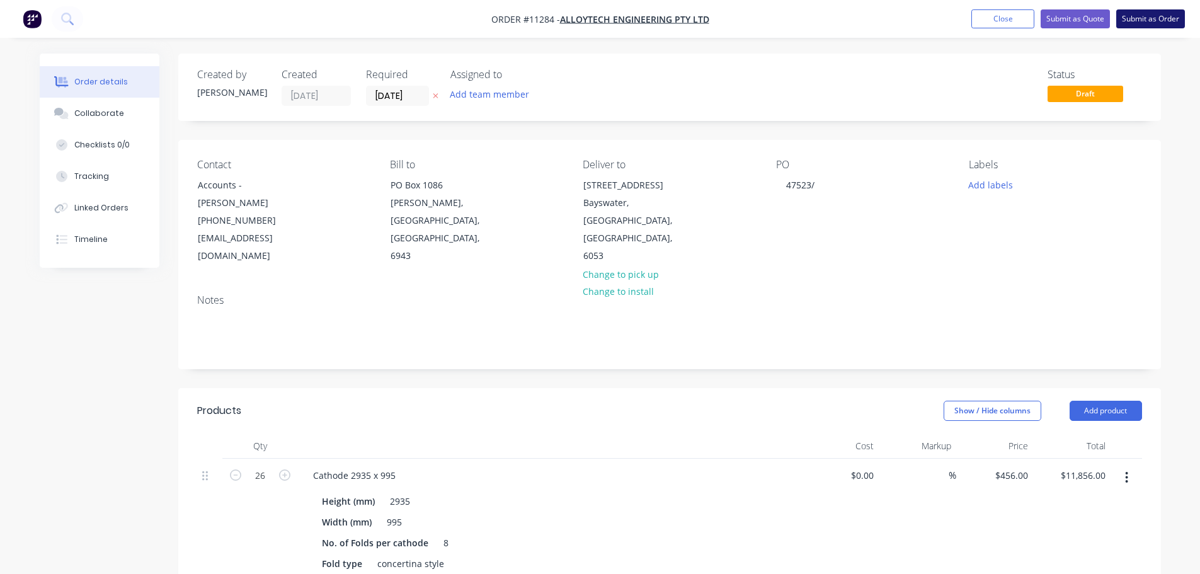
click at [1150, 18] on button "Submit as Order" at bounding box center [1150, 18] width 69 height 19
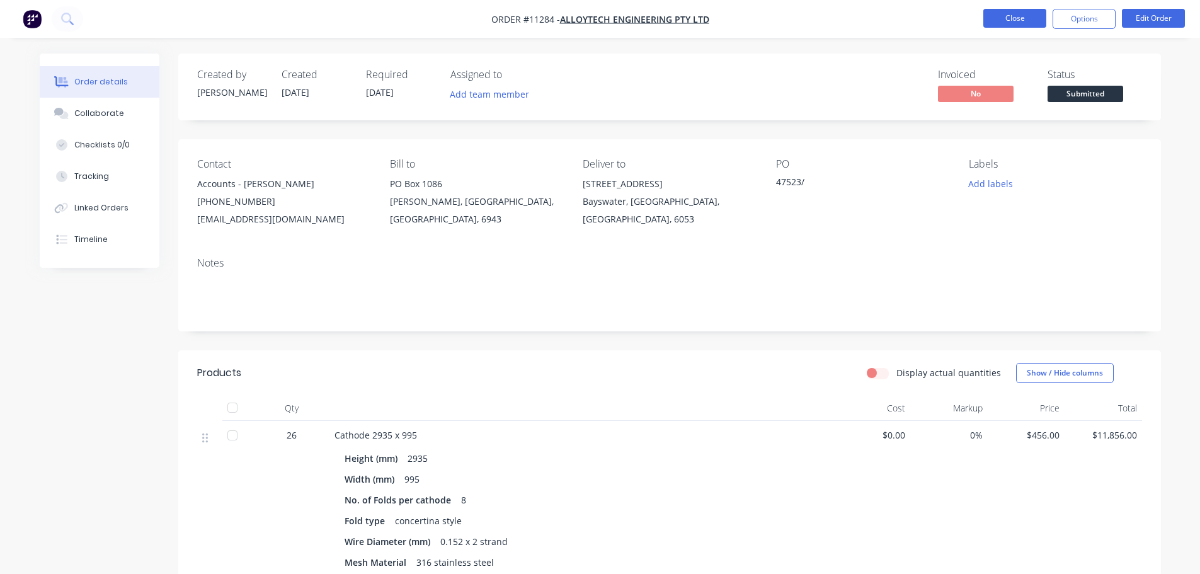
click at [1019, 15] on button "Close" at bounding box center [1014, 18] width 63 height 19
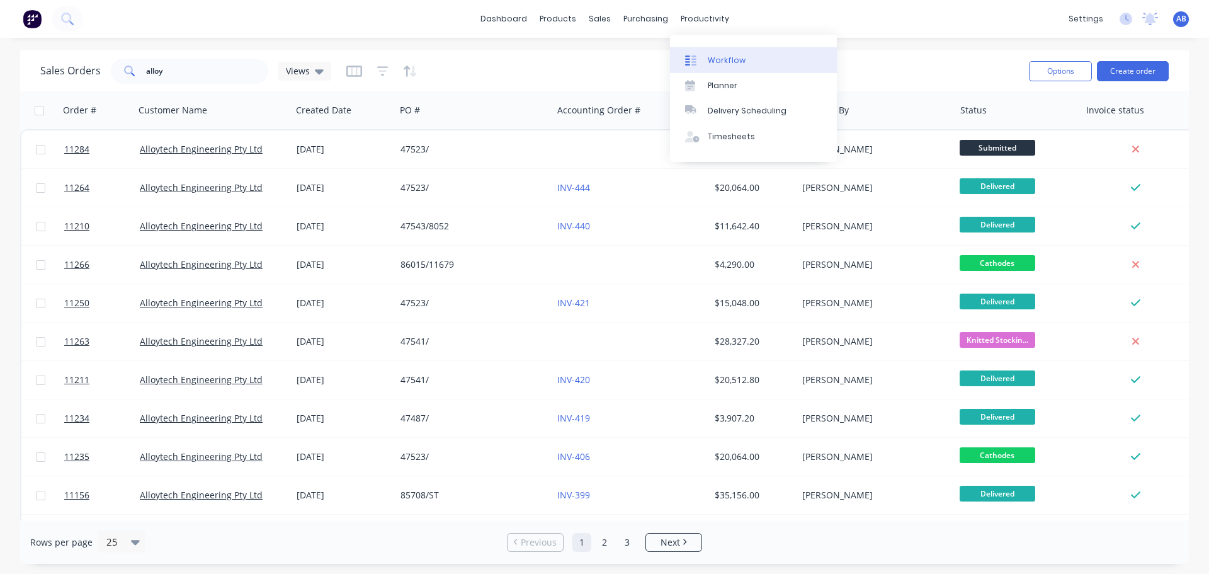
click at [719, 57] on div "Workflow" at bounding box center [727, 60] width 38 height 11
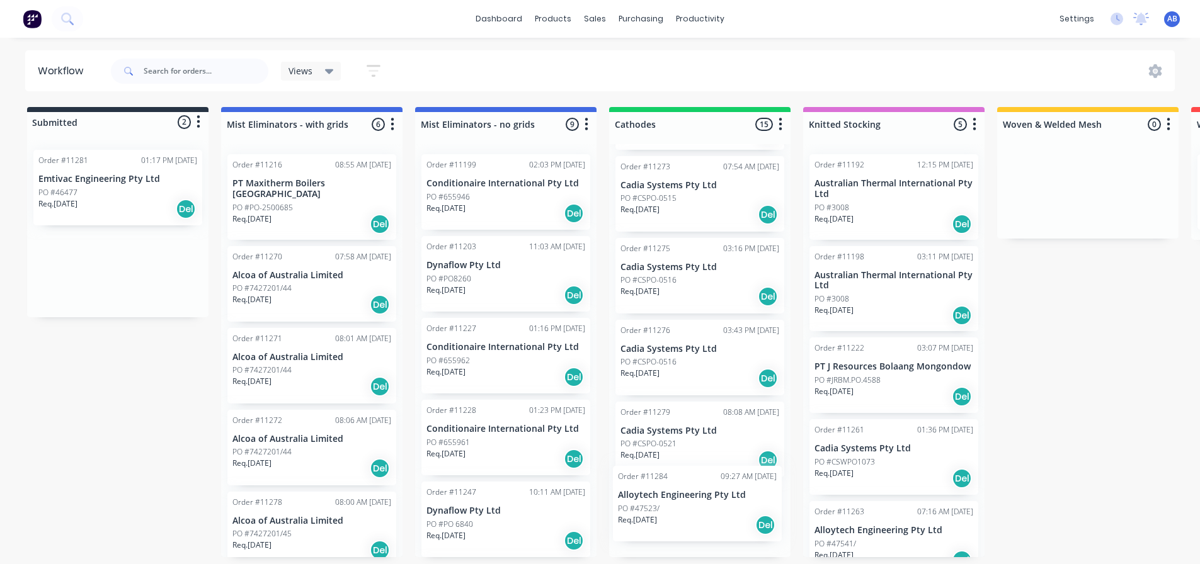
scroll to position [909, 0]
drag, startPoint x: 90, startPoint y: 271, endPoint x: 670, endPoint y: 432, distance: 601.5
click at [670, 432] on div "Submitted 2 Status colour #273444 hex #273444 Save Cancel Summaries Total order…" at bounding box center [858, 332] width 1735 height 450
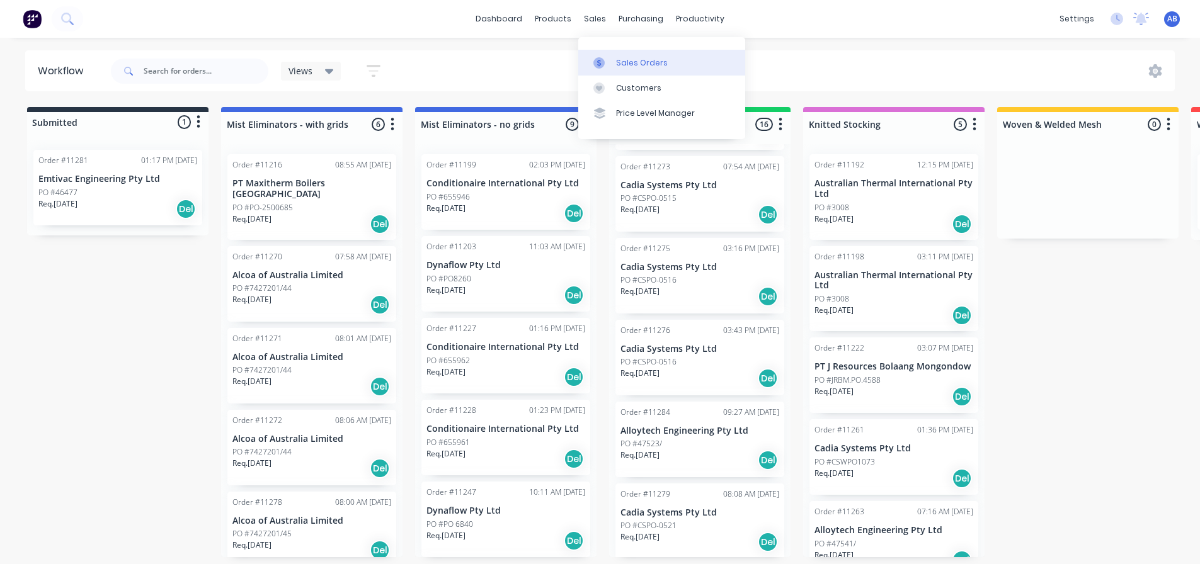
click at [637, 57] on div "Sales Orders" at bounding box center [642, 62] width 52 height 11
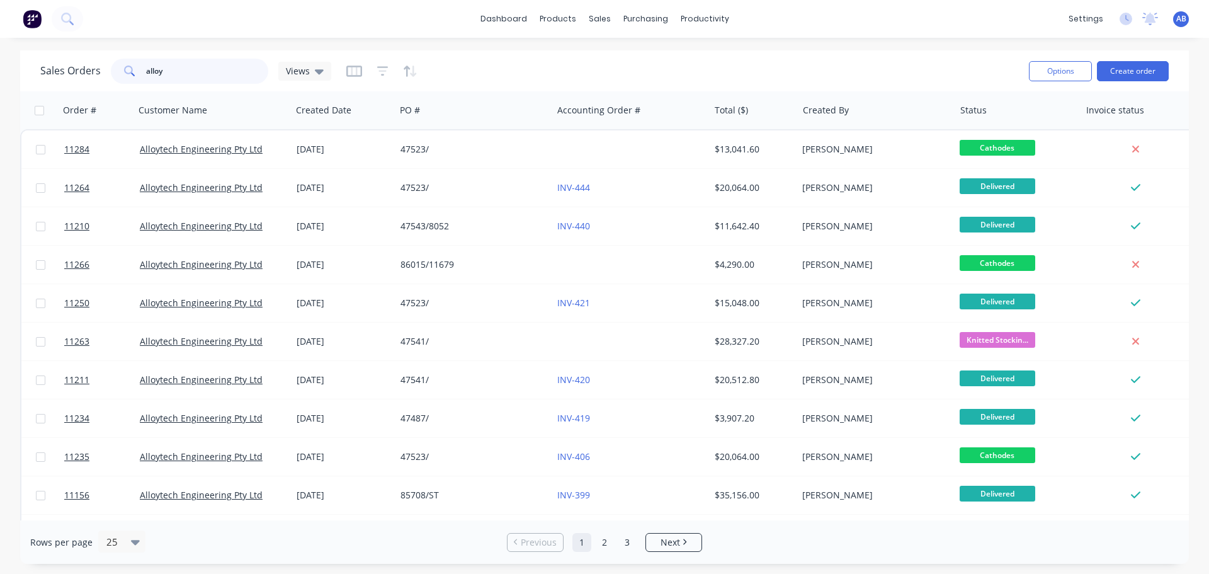
click at [182, 71] on input "alloy" at bounding box center [207, 71] width 123 height 25
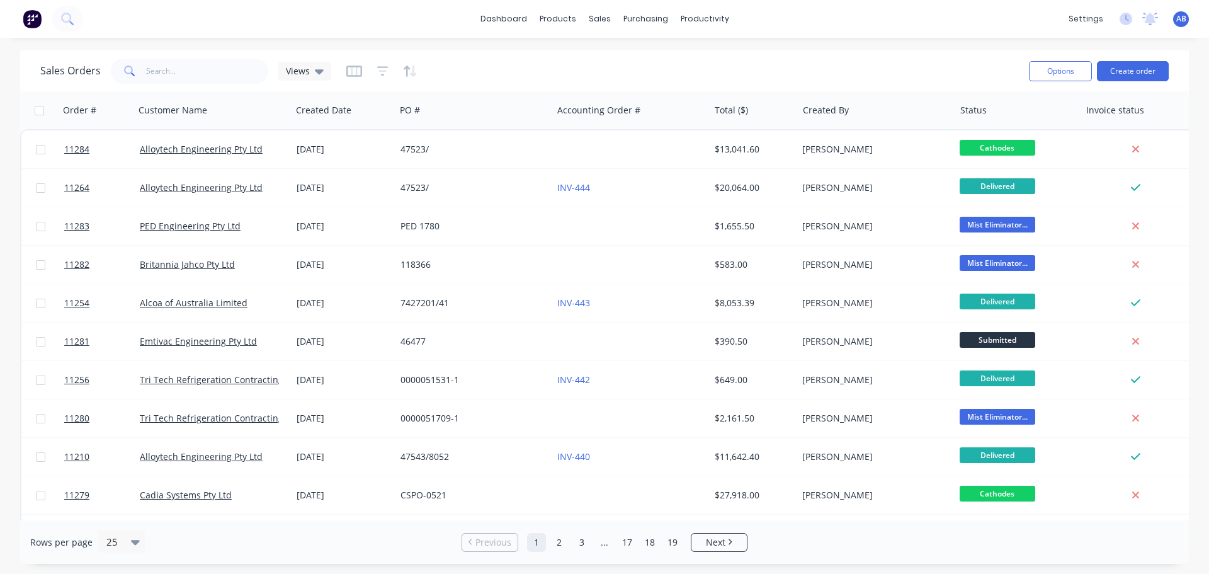
click at [37, 17] on img at bounding box center [32, 18] width 19 height 19
